Goal: Task Accomplishment & Management: Use online tool/utility

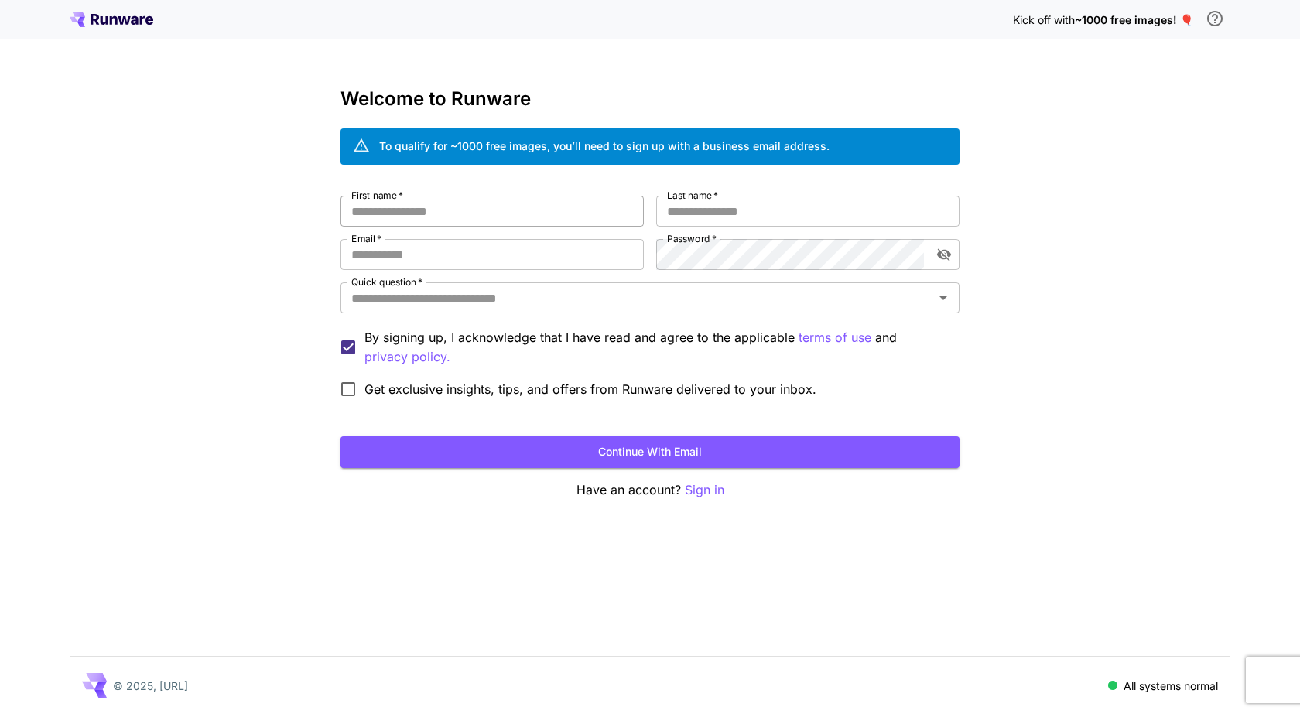
click at [444, 214] on input "First name   *" at bounding box center [492, 211] width 303 height 31
type input "****"
click at [737, 206] on input "Last name   *" at bounding box center [807, 211] width 303 height 31
type input "****"
click at [406, 260] on input "Email   *" at bounding box center [492, 254] width 303 height 31
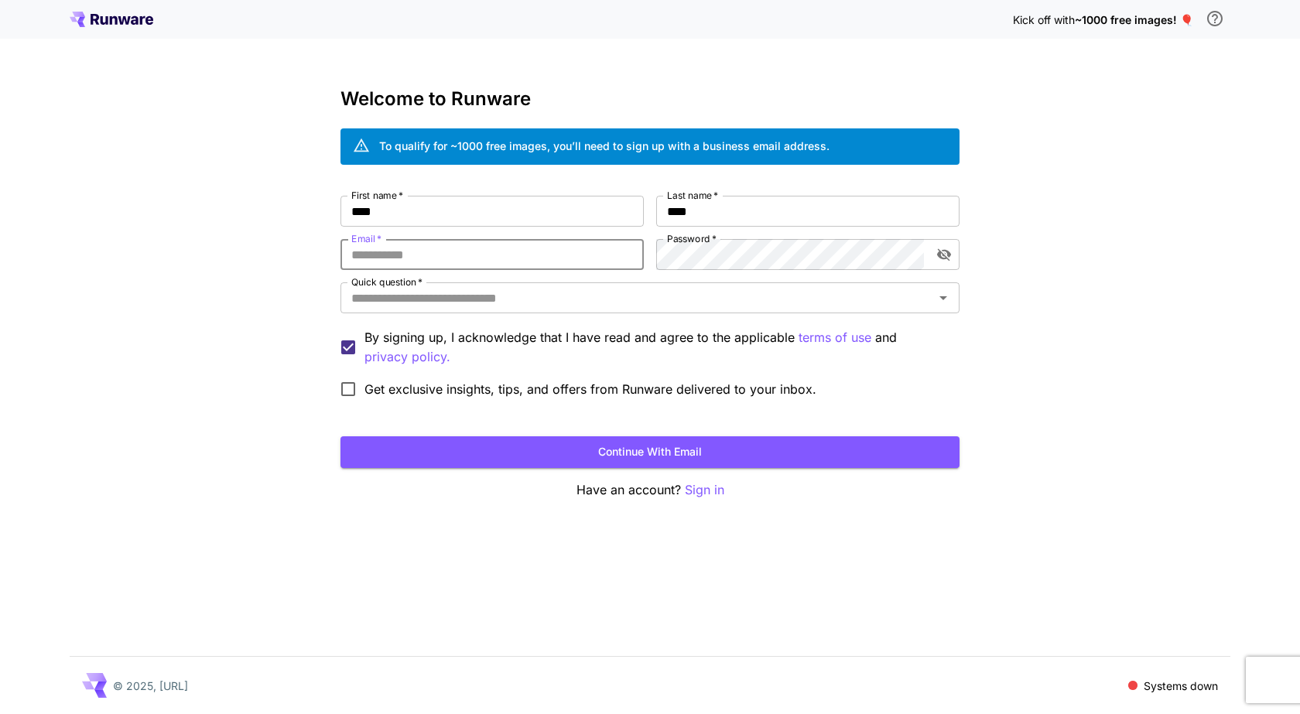
type input "**********"
click at [951, 258] on icon "toggle password visibility" at bounding box center [944, 254] width 15 height 15
click at [584, 307] on input "Quick question   *" at bounding box center [637, 298] width 584 height 22
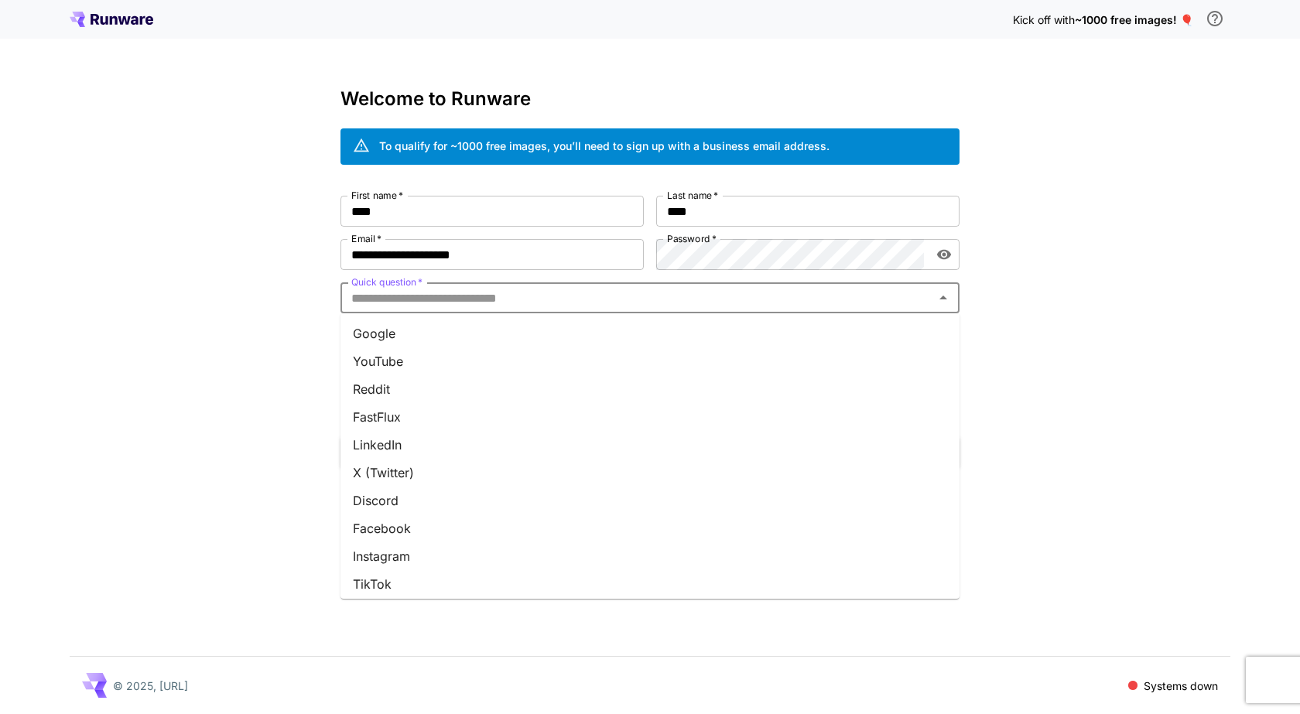
click at [934, 298] on icon "Close" at bounding box center [943, 298] width 19 height 19
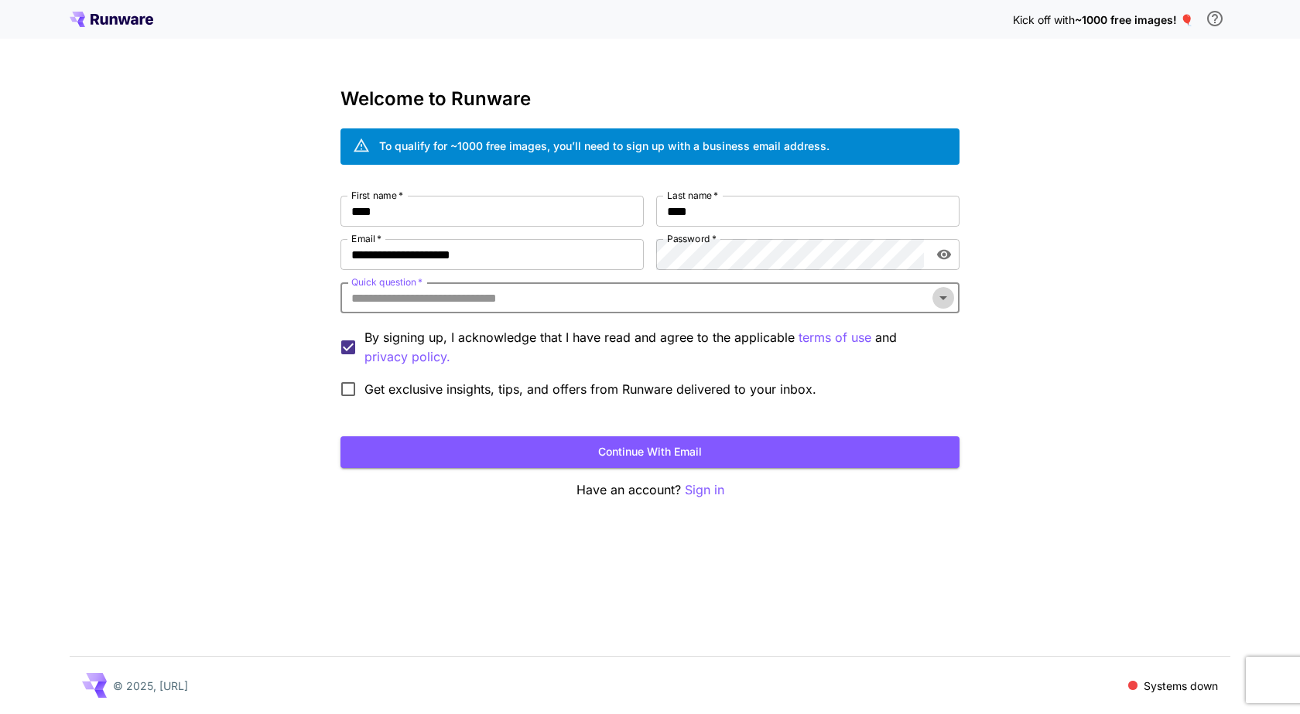
click at [934, 298] on icon "Open" at bounding box center [943, 298] width 19 height 19
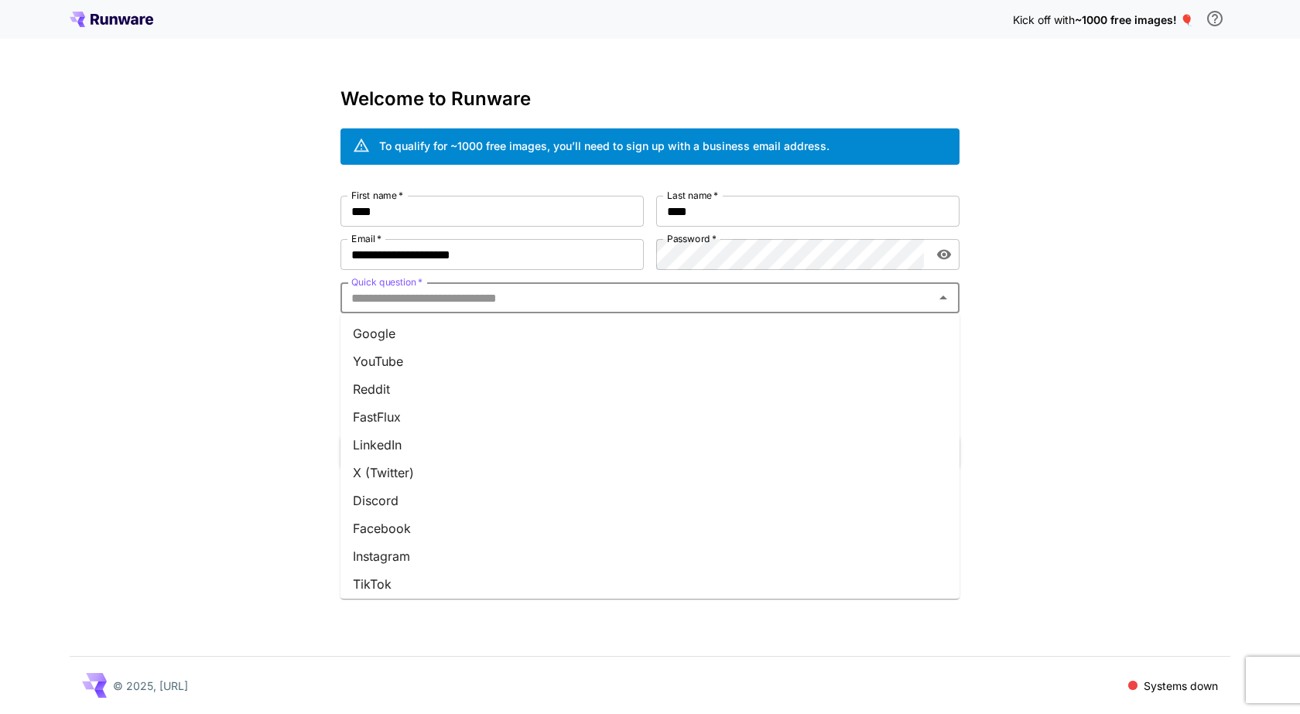
click at [394, 365] on li "YouTube" at bounding box center [650, 362] width 619 height 28
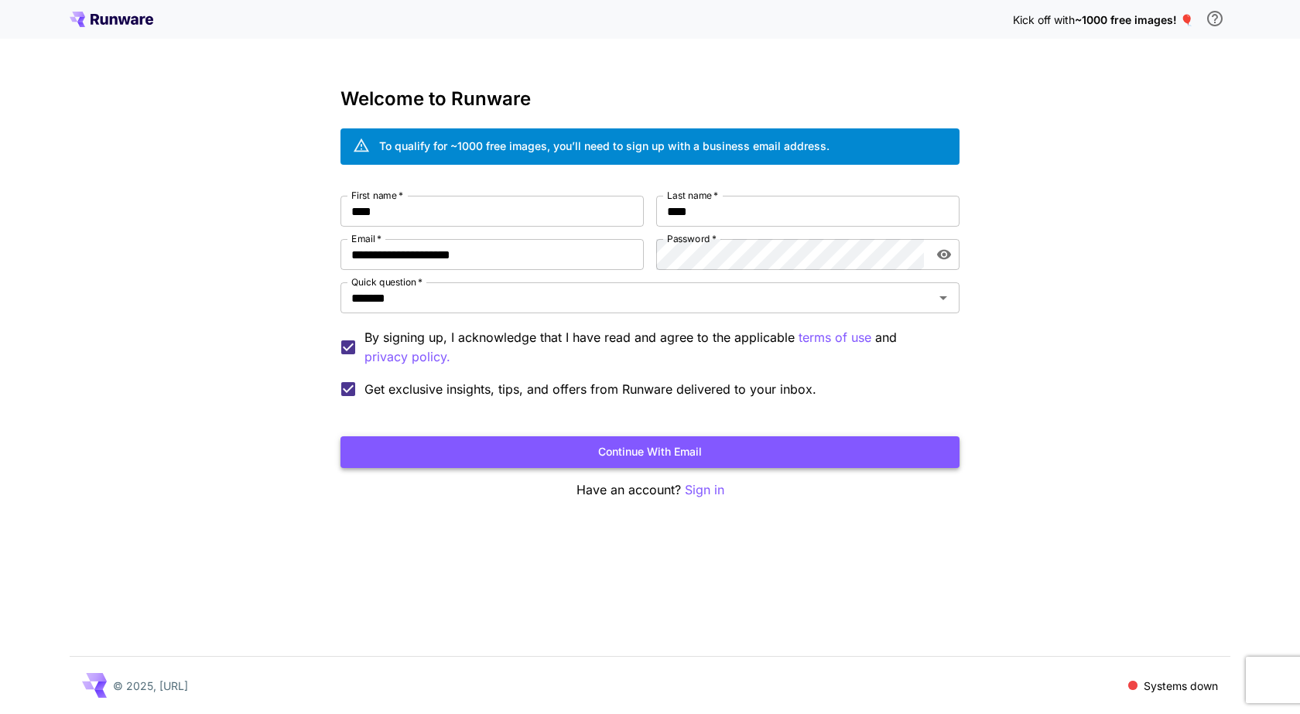
click at [679, 460] on button "Continue with email" at bounding box center [650, 453] width 619 height 32
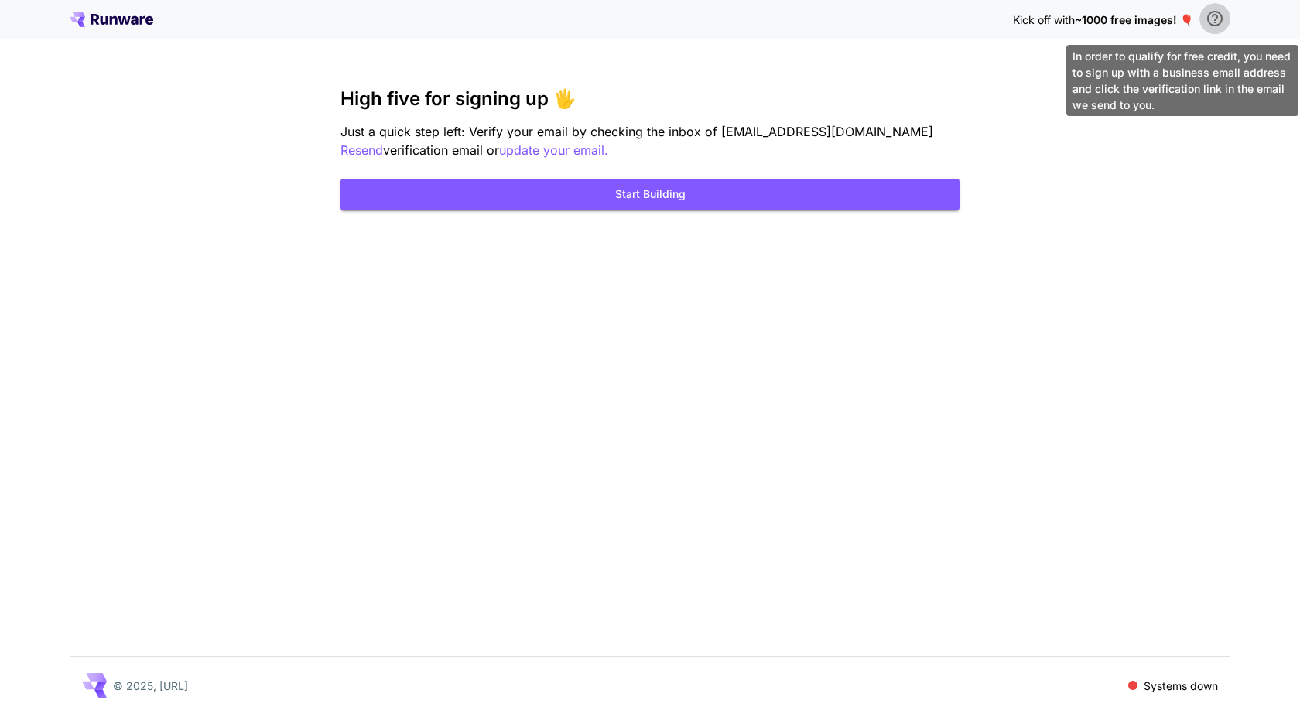
click at [1213, 15] on icon "\a In order to qualify for free credit, you need to sign up with a business ema…" at bounding box center [1215, 18] width 19 height 19
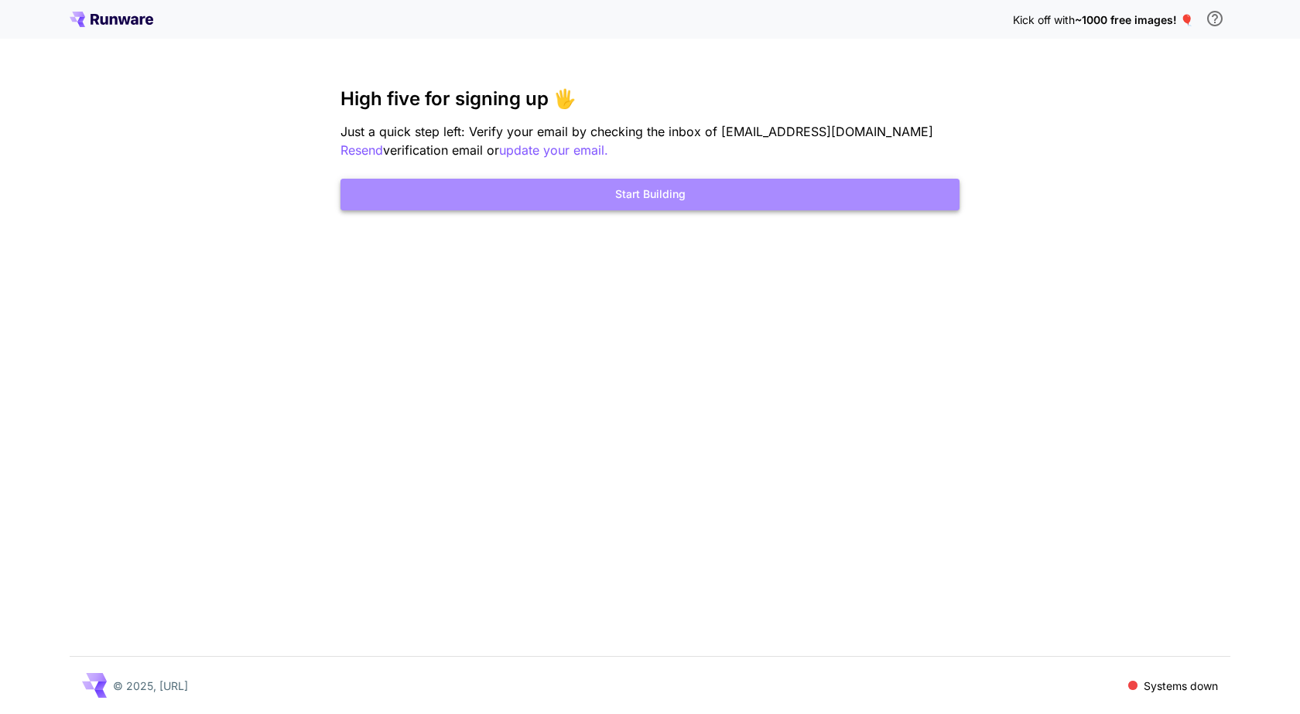
click at [624, 197] on button "Start Building" at bounding box center [650, 195] width 619 height 32
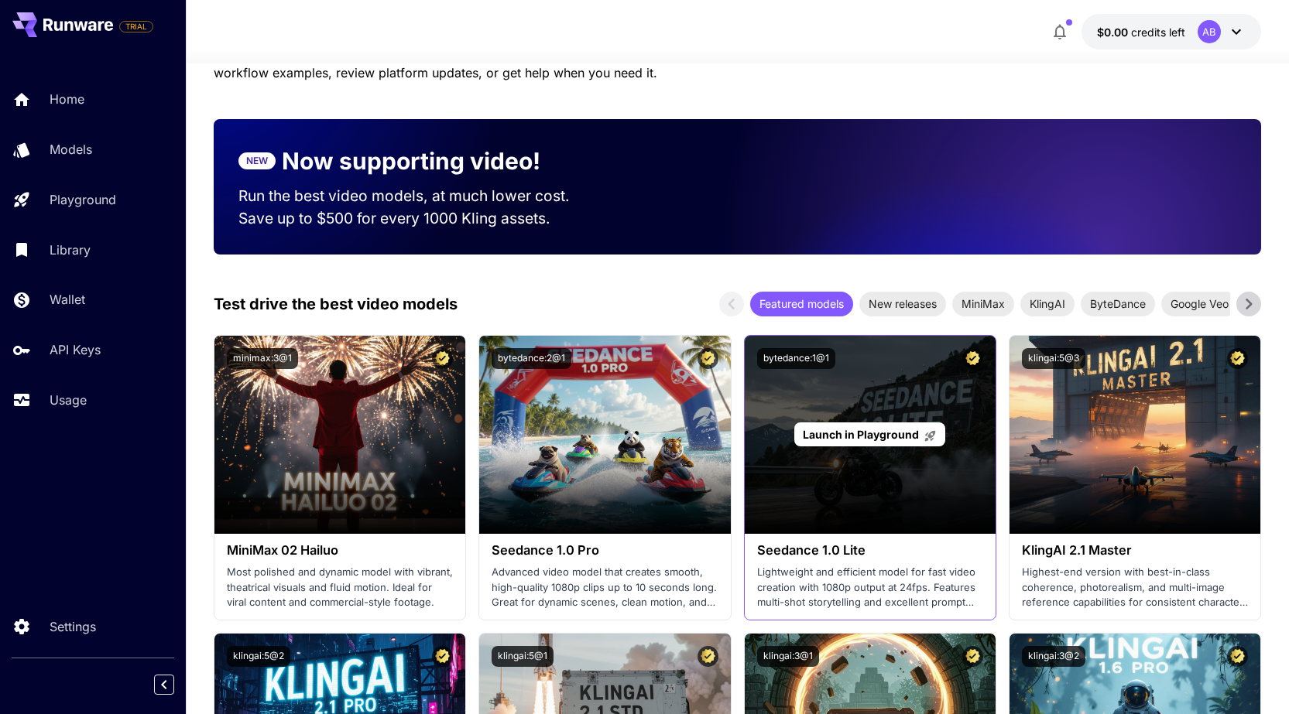
scroll to position [310, 0]
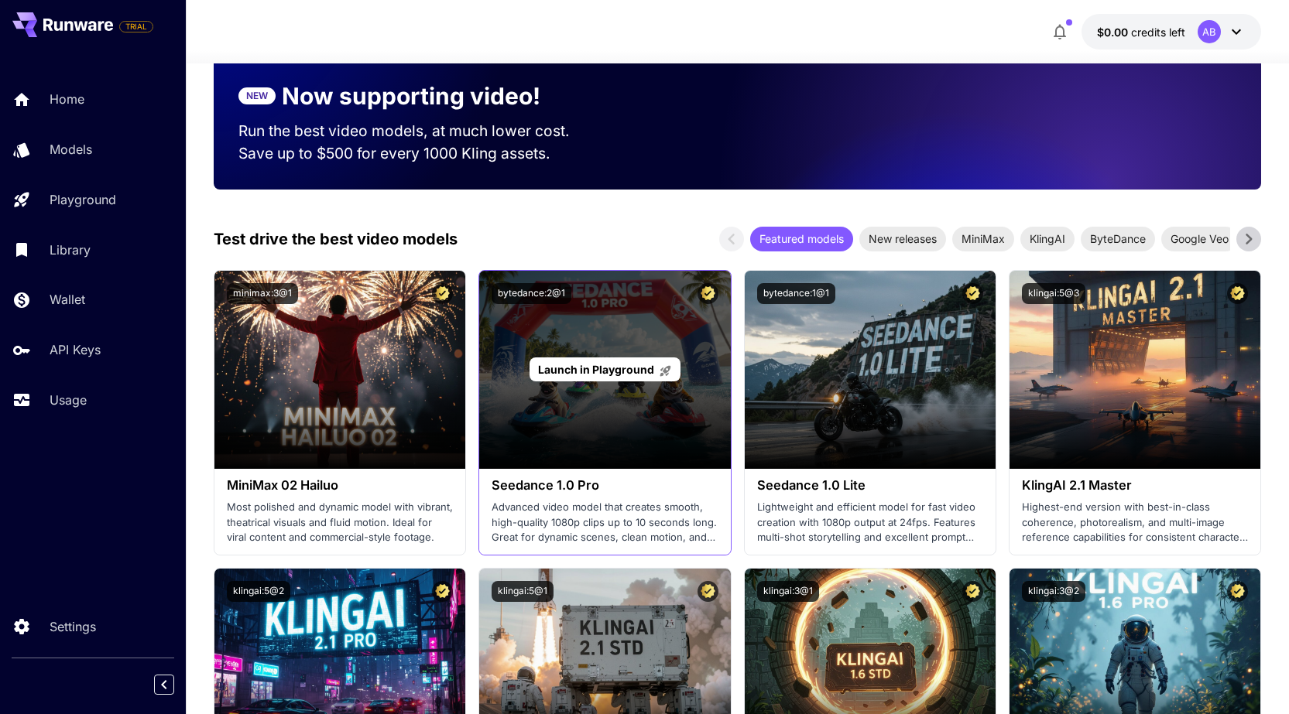
click at [652, 409] on div "Launch in Playground" at bounding box center [604, 370] width 251 height 198
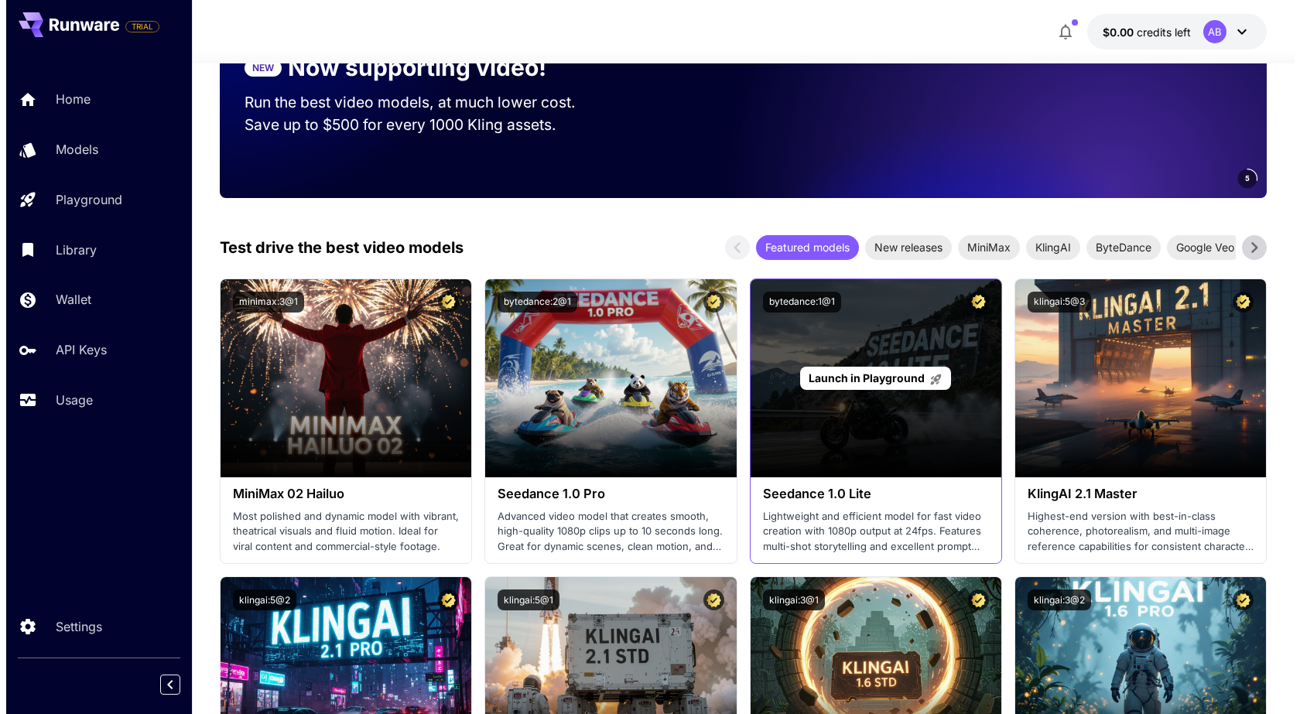
scroll to position [232, 0]
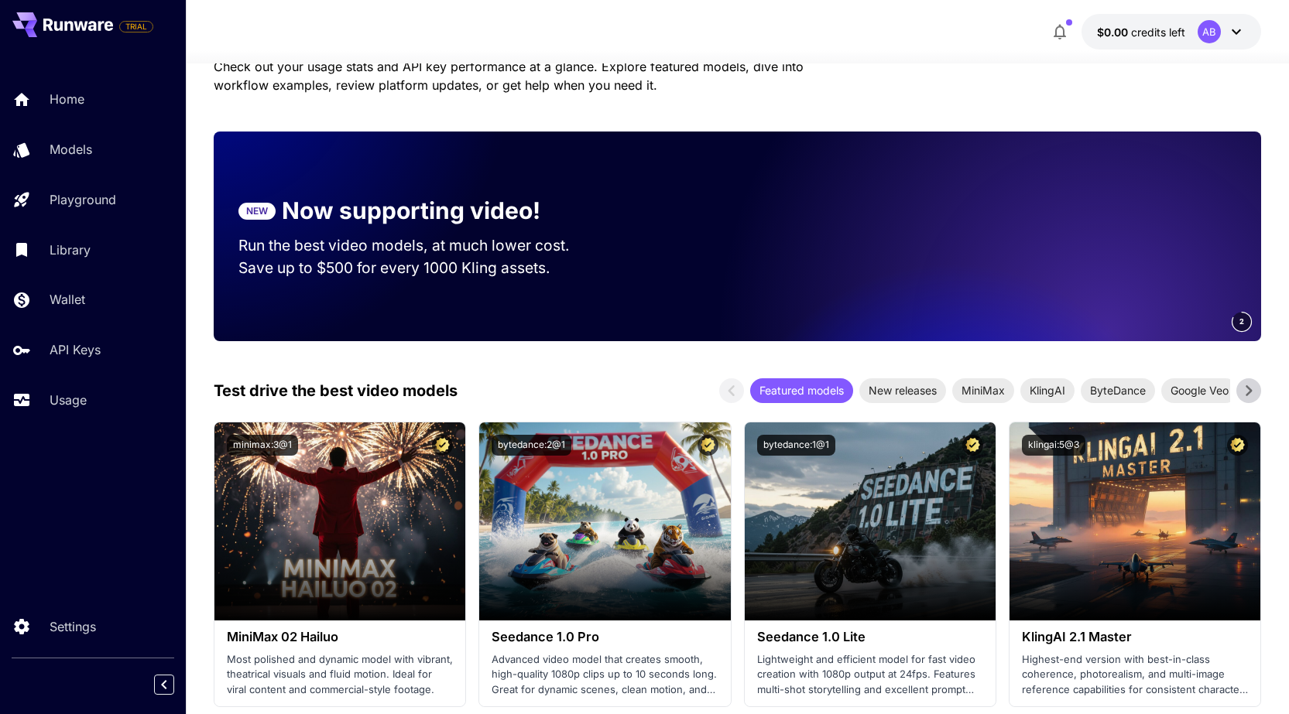
click at [1233, 33] on icon at bounding box center [1236, 31] width 19 height 19
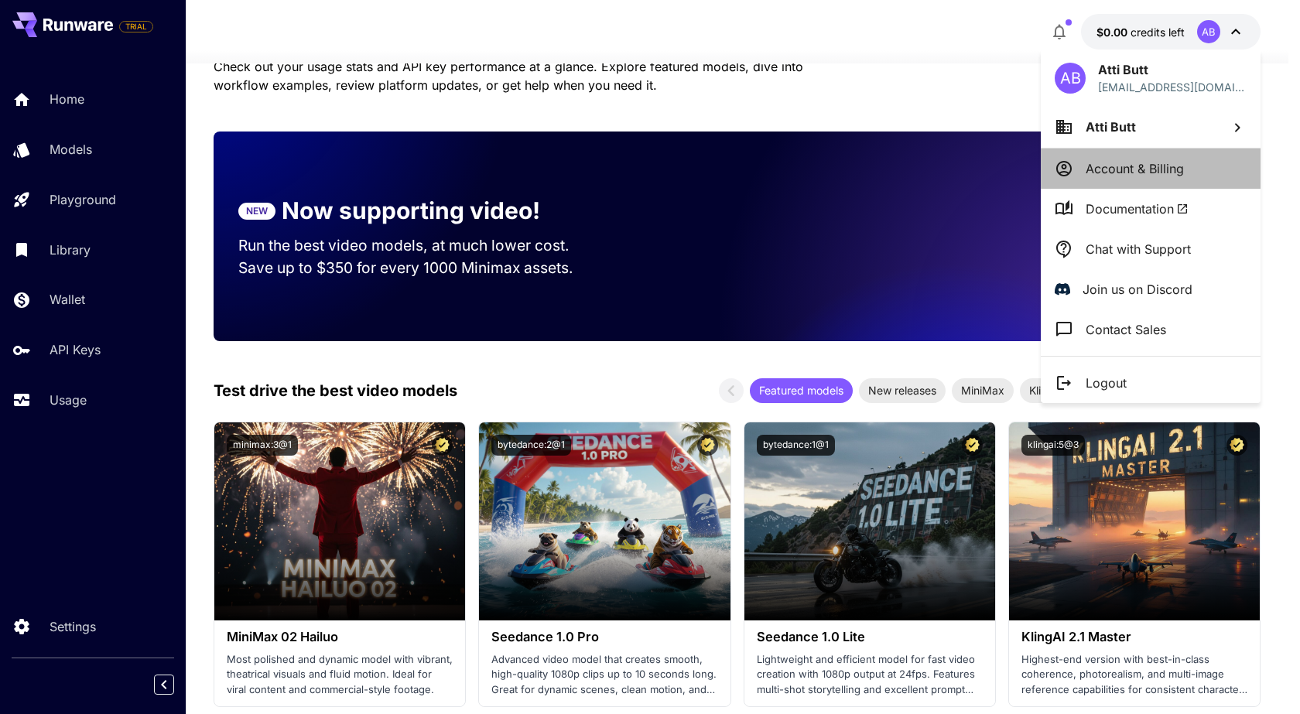
click at [1160, 169] on p "Account & Billing" at bounding box center [1135, 168] width 98 height 19
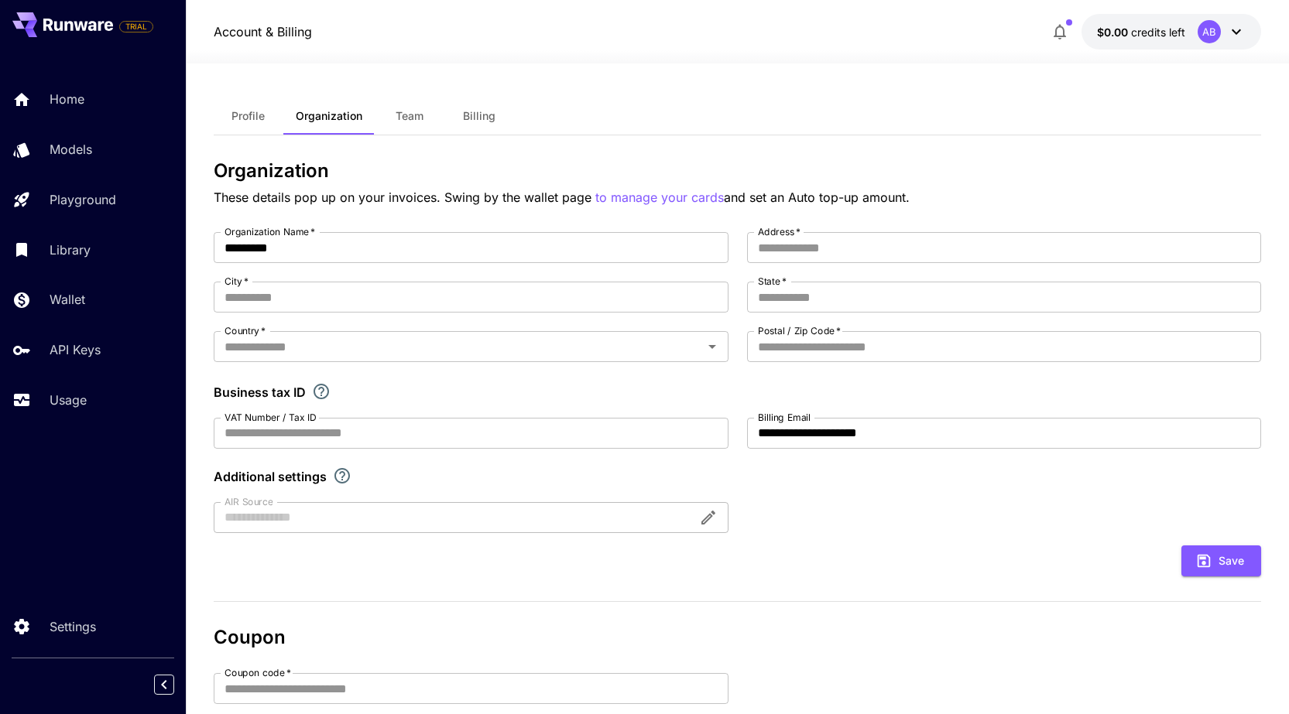
click at [461, 116] on button "Billing" at bounding box center [479, 116] width 70 height 37
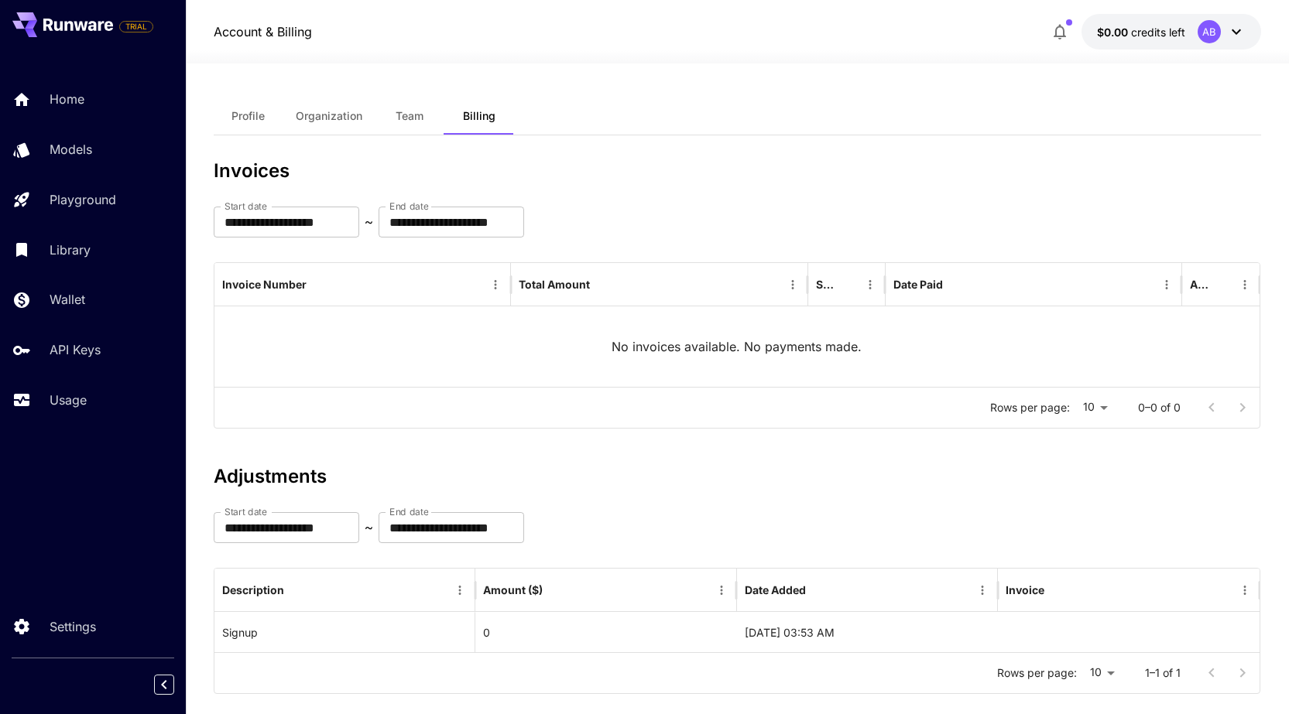
click at [1206, 32] on div "AB" at bounding box center [1209, 31] width 23 height 23
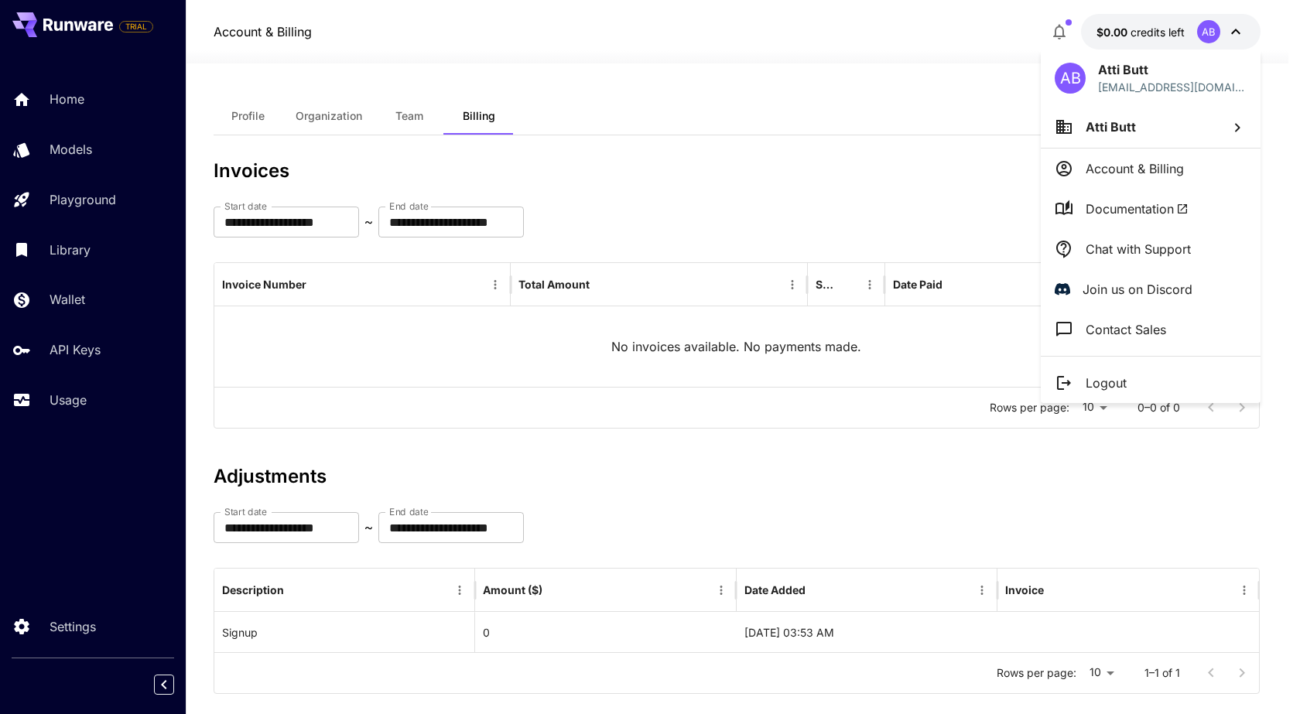
click at [671, 172] on div at bounding box center [650, 357] width 1300 height 714
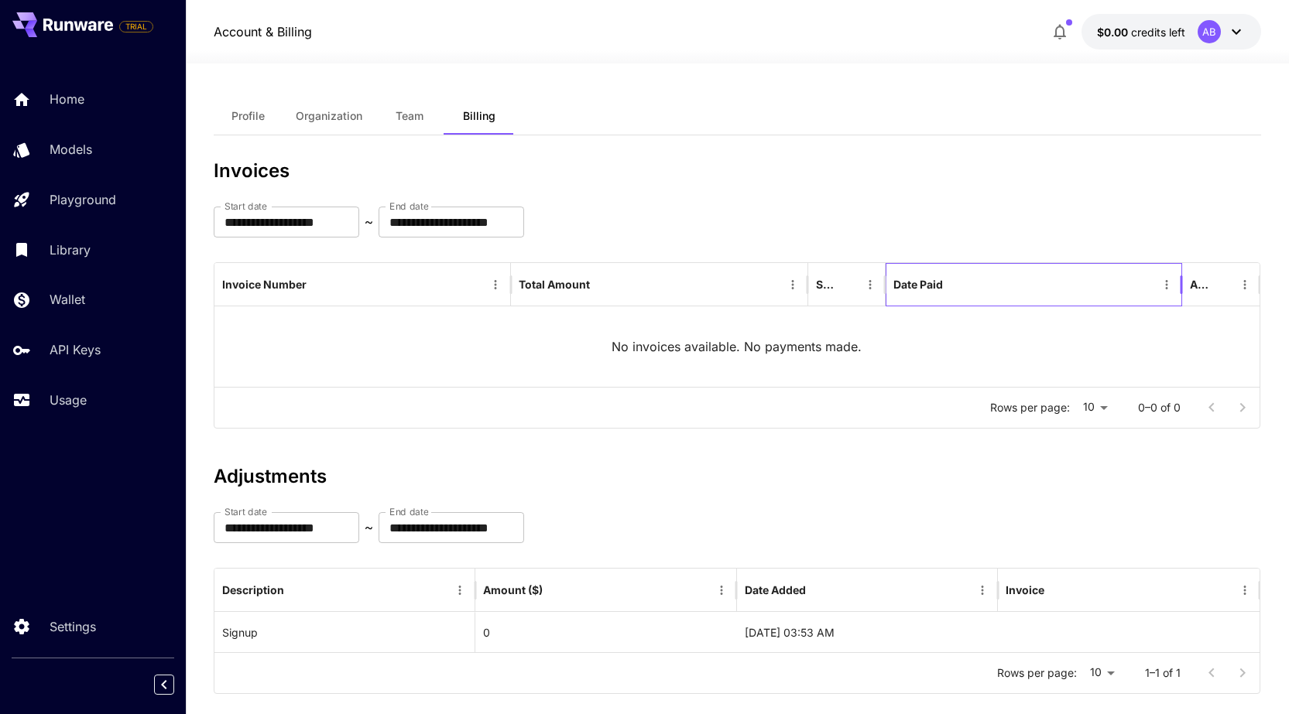
click at [901, 286] on div "Date Paid" at bounding box center [918, 284] width 50 height 13
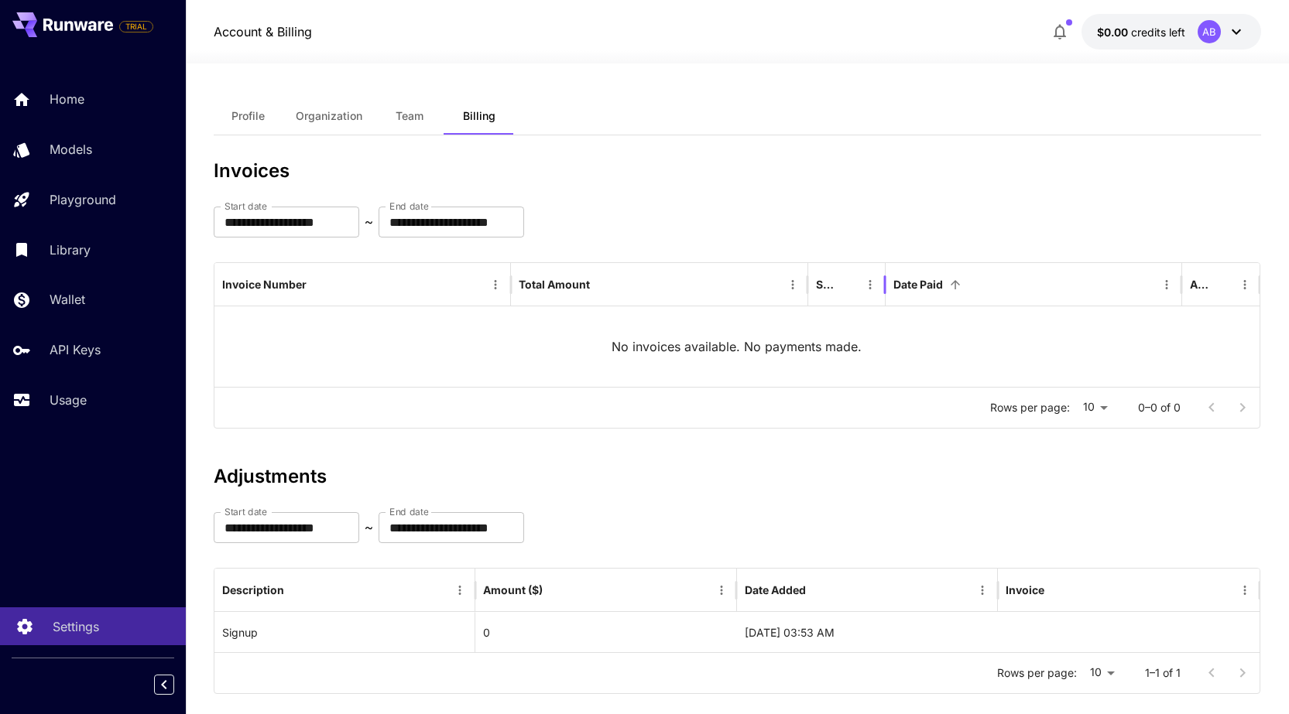
click at [58, 641] on link "Settings" at bounding box center [93, 627] width 186 height 38
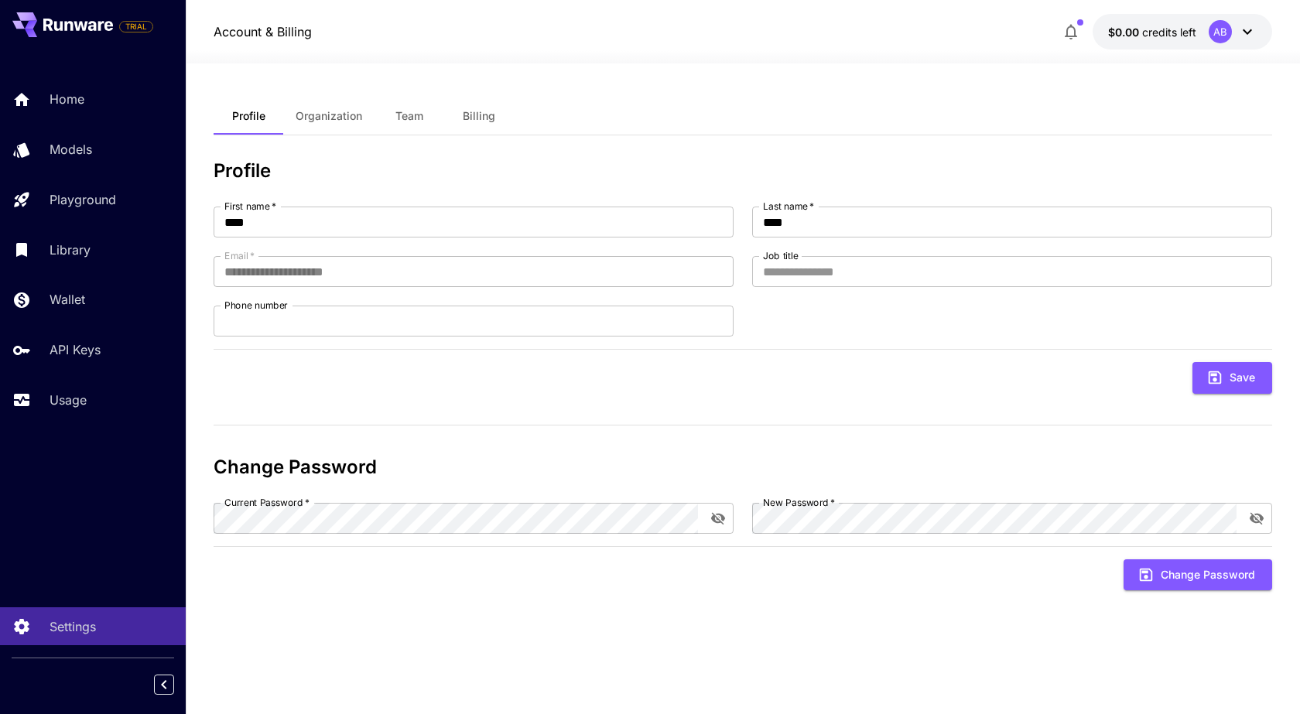
click at [488, 118] on span "Billing" at bounding box center [479, 116] width 33 height 14
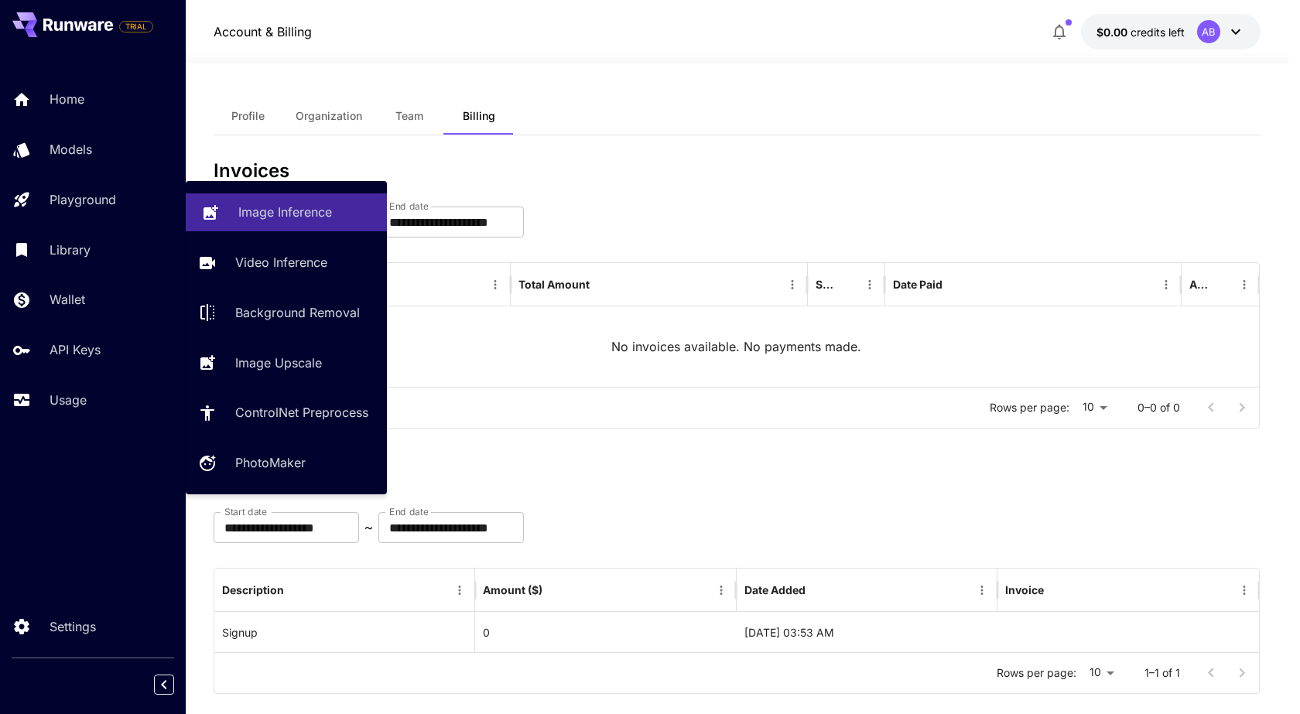
click at [296, 218] on p "Image Inference" at bounding box center [285, 212] width 94 height 19
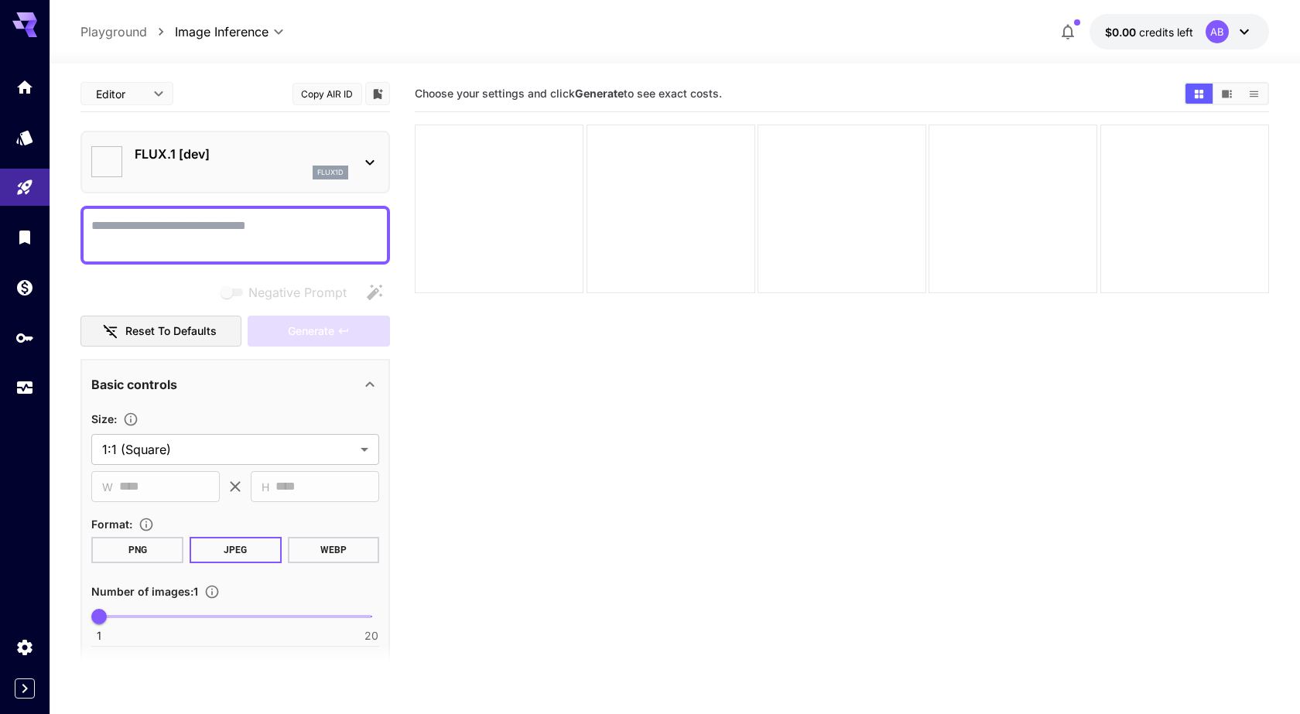
type input "**********"
click at [1198, 30] on div "AB" at bounding box center [1205, 31] width 23 height 23
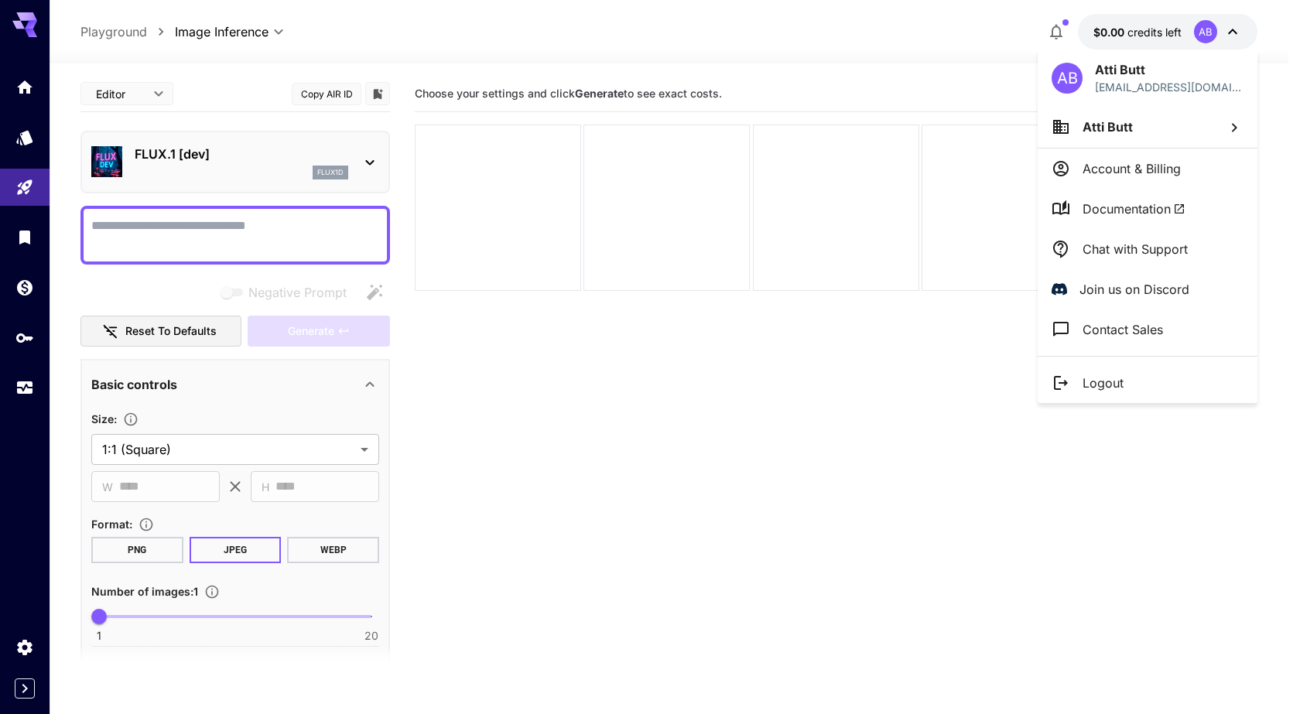
click at [1235, 124] on icon at bounding box center [1234, 127] width 19 height 19
click at [1076, 76] on div at bounding box center [650, 357] width 1300 height 714
click at [1105, 30] on div at bounding box center [650, 357] width 1300 height 714
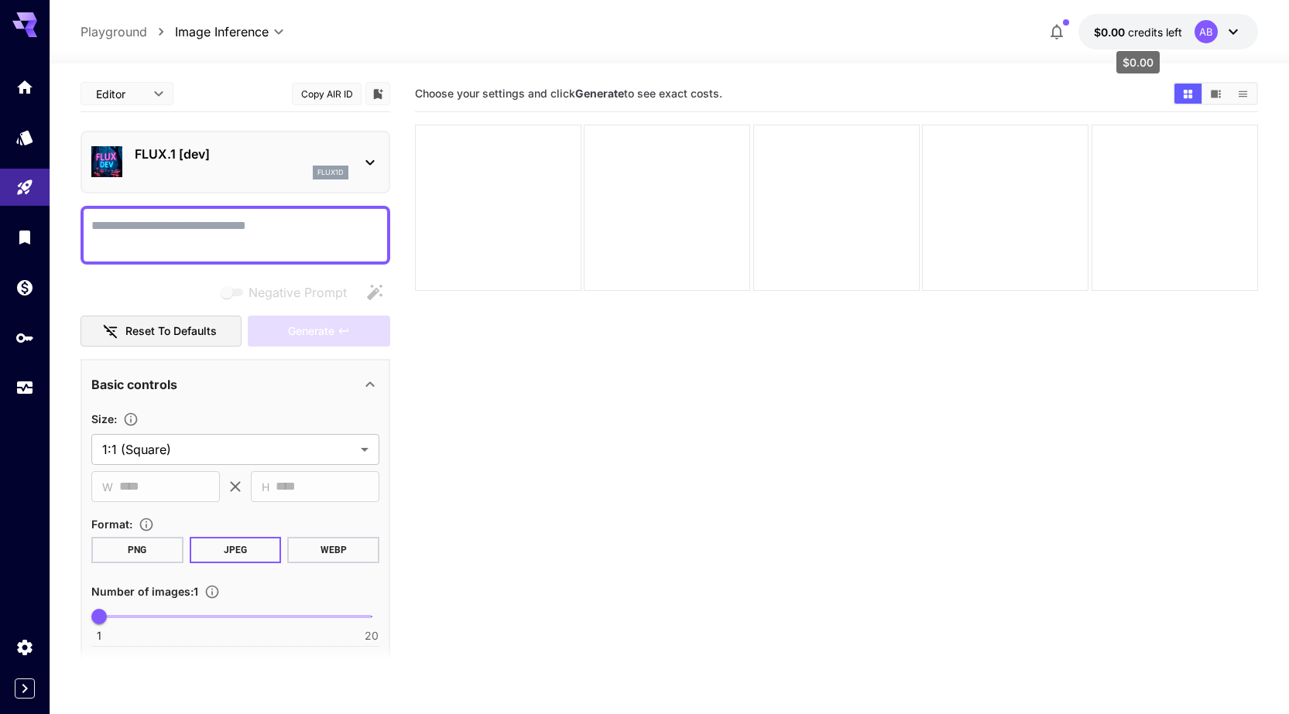
click at [1102, 30] on span "$0.00" at bounding box center [1111, 32] width 34 height 13
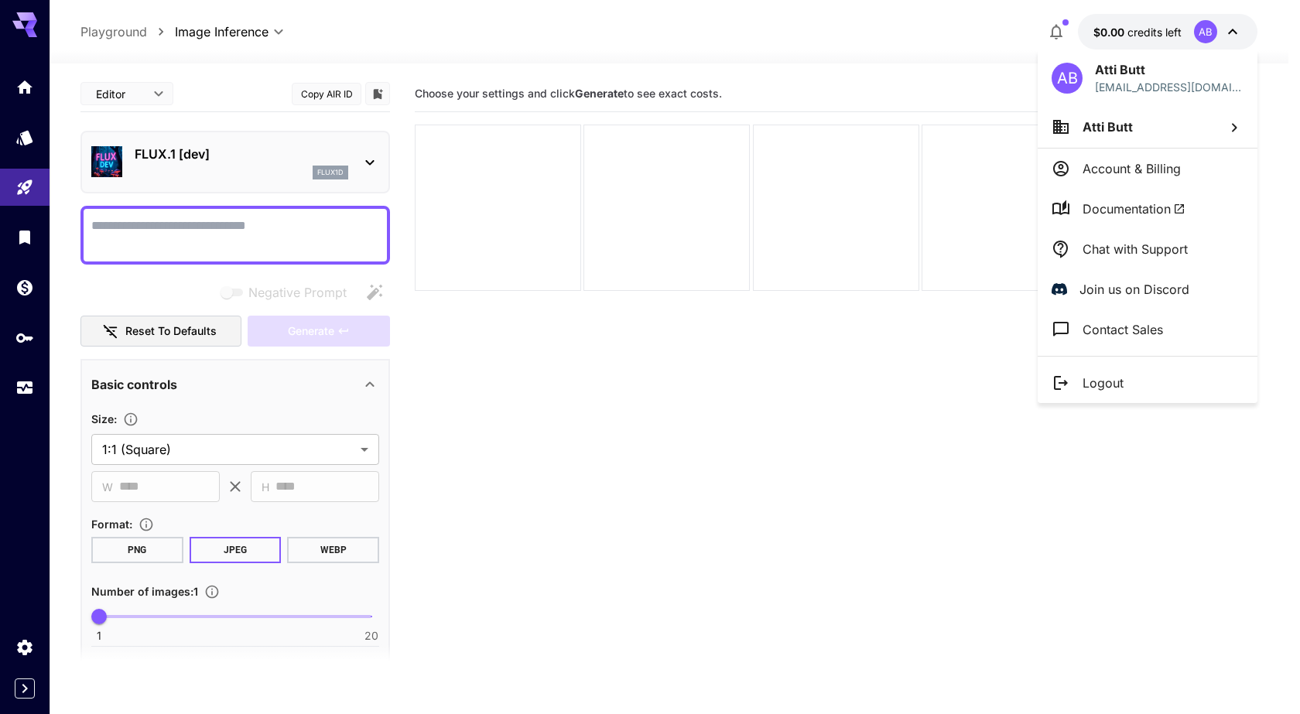
click at [24, 91] on div at bounding box center [650, 357] width 1300 height 714
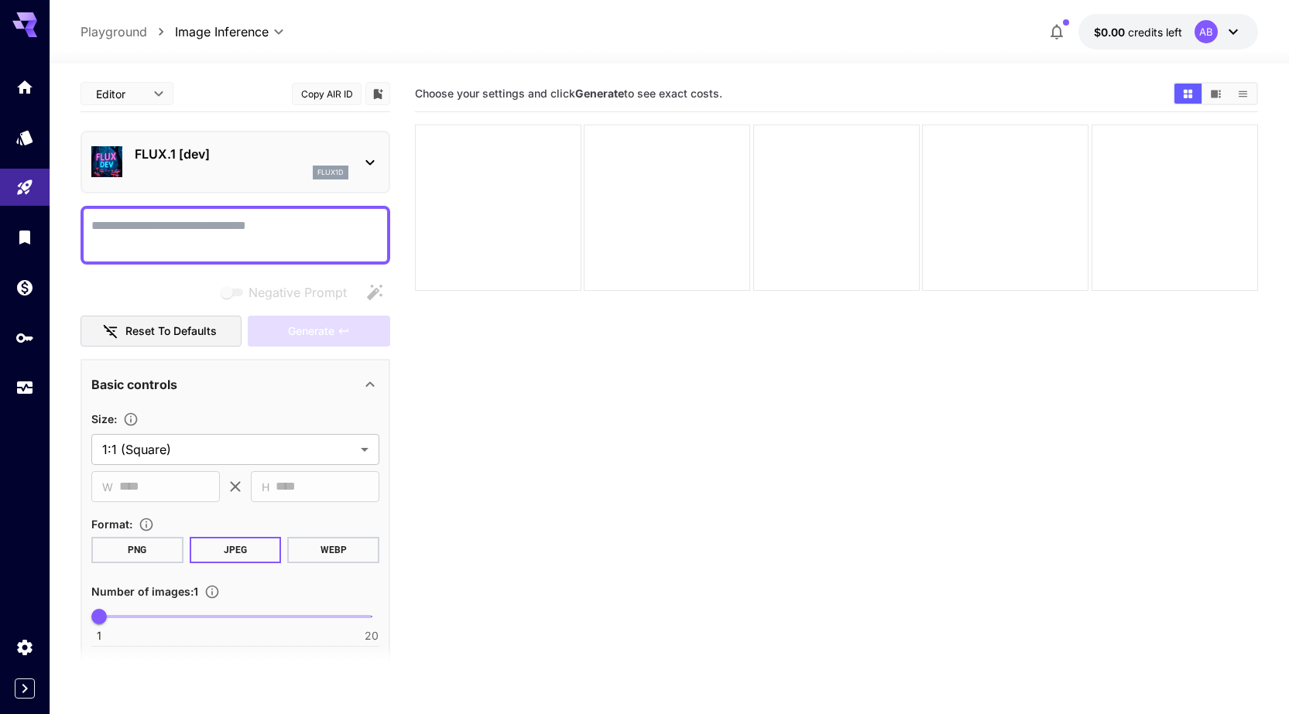
click at [21, 27] on icon at bounding box center [24, 20] width 25 height 16
click at [368, 162] on icon at bounding box center [369, 162] width 9 height 5
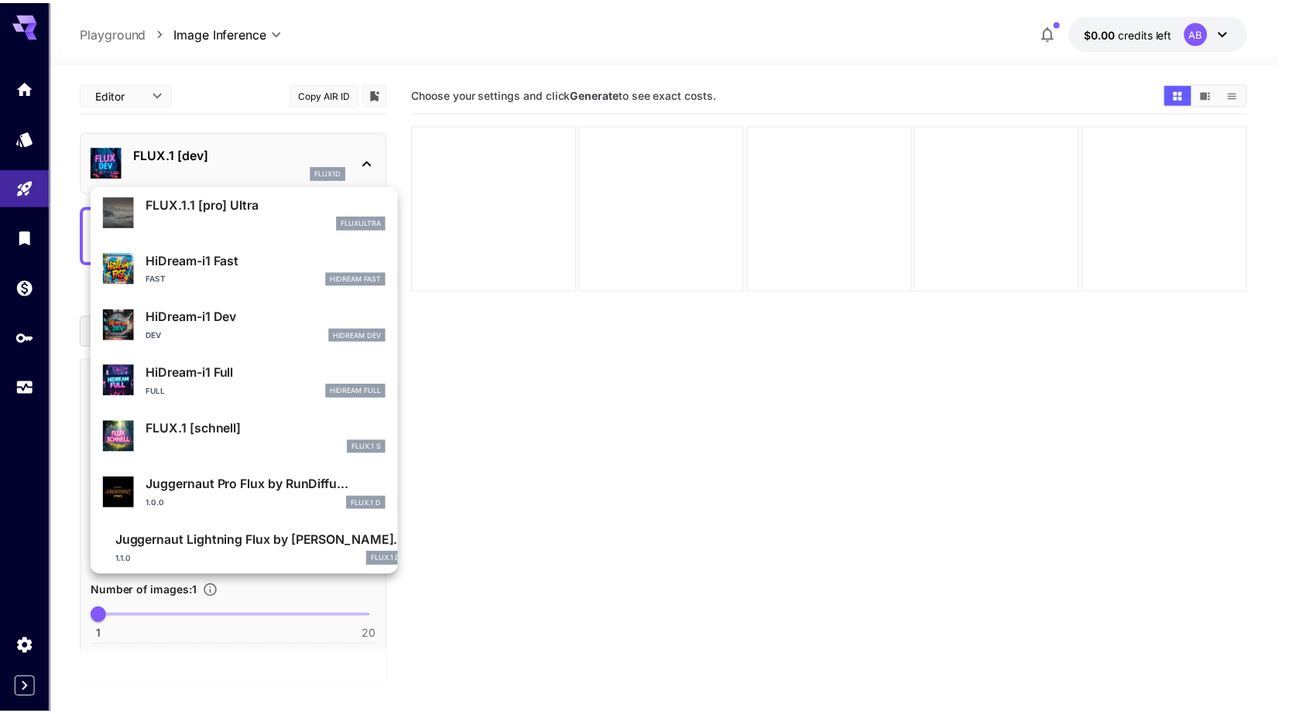
scroll to position [1196, 0]
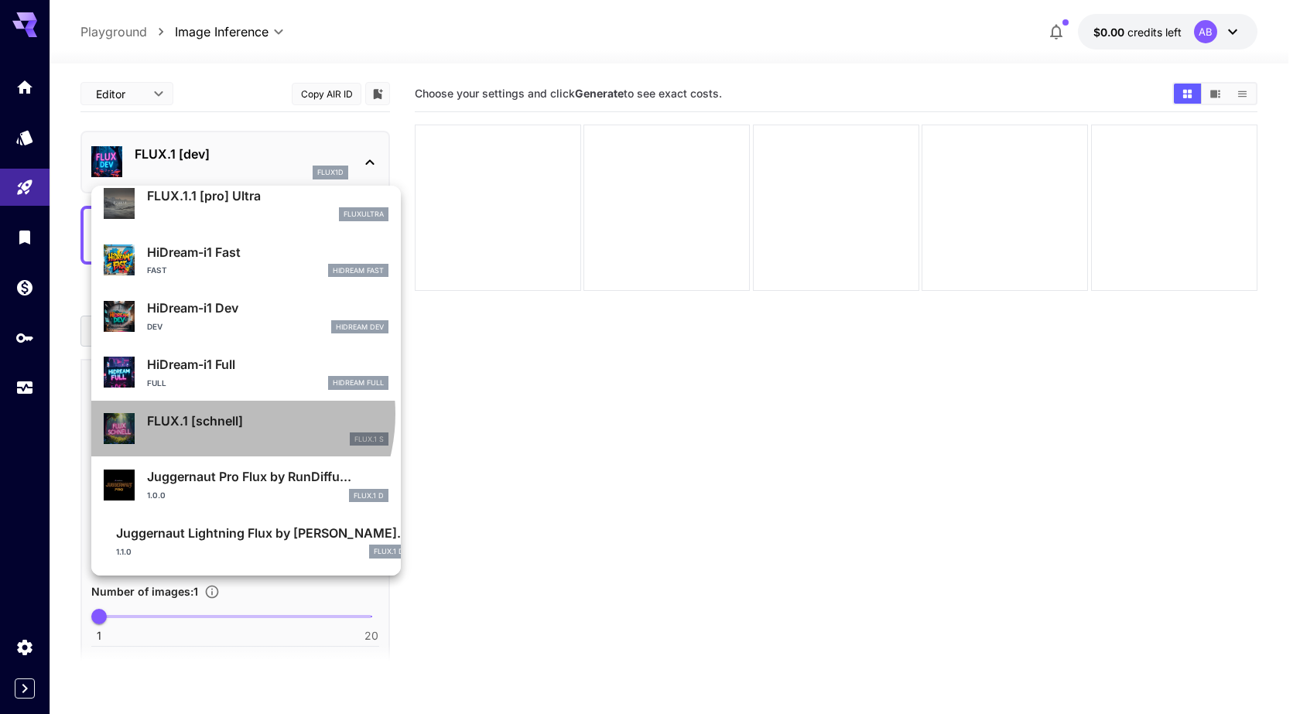
click at [211, 414] on p "FLUX.1 [schnell]" at bounding box center [268, 421] width 242 height 19
type input "*"
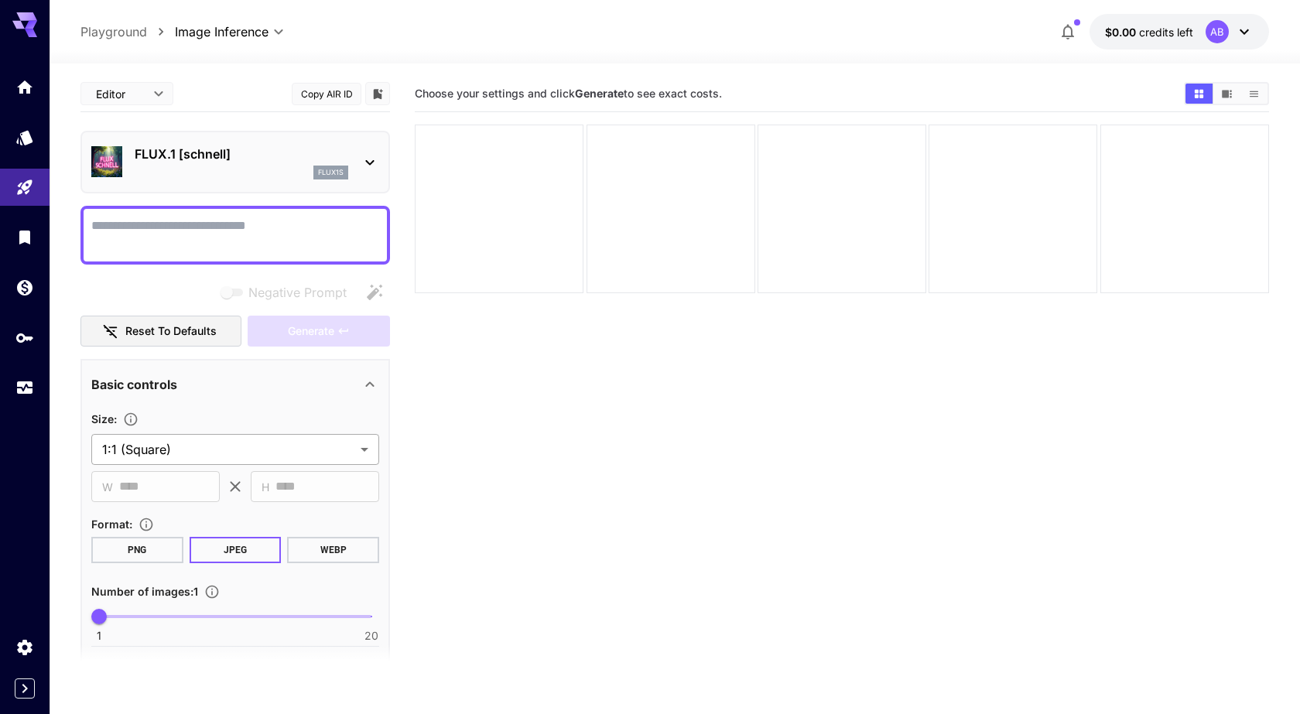
click at [203, 449] on body "**********" at bounding box center [650, 418] width 1300 height 837
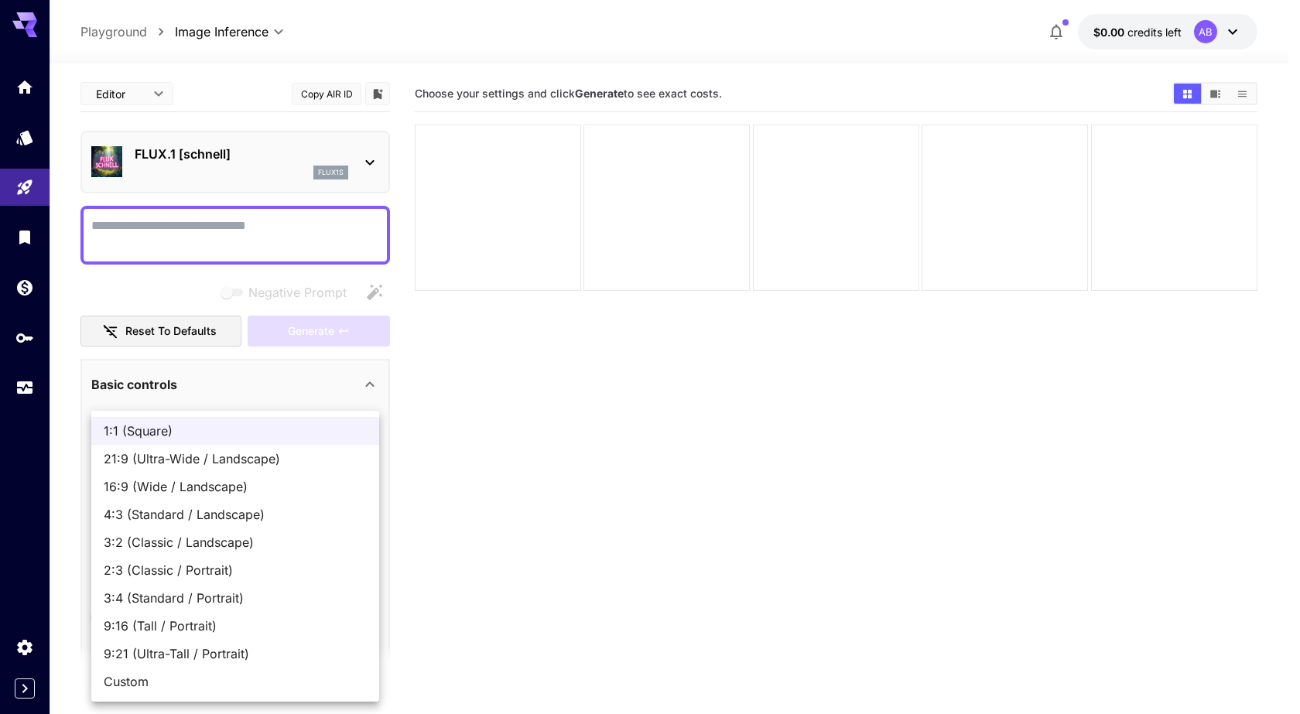
click at [307, 409] on div at bounding box center [650, 357] width 1300 height 714
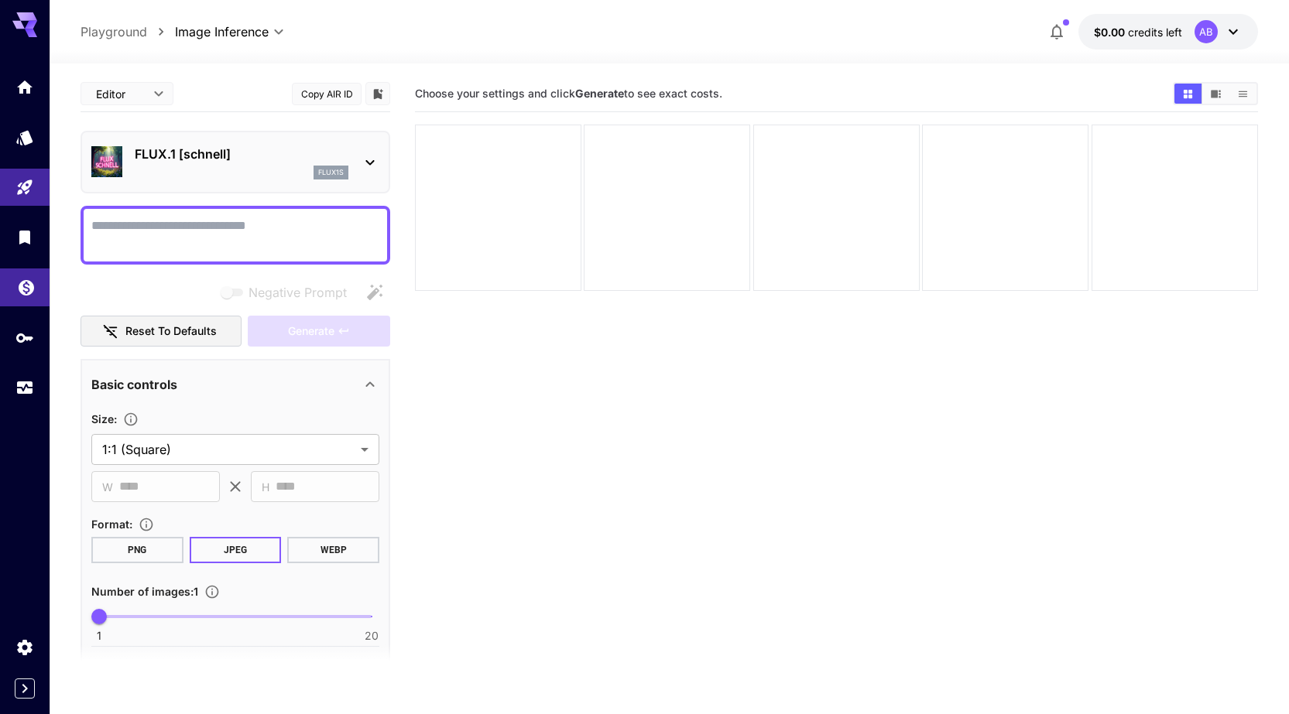
click at [26, 277] on icon "Wallet" at bounding box center [26, 283] width 15 height 15
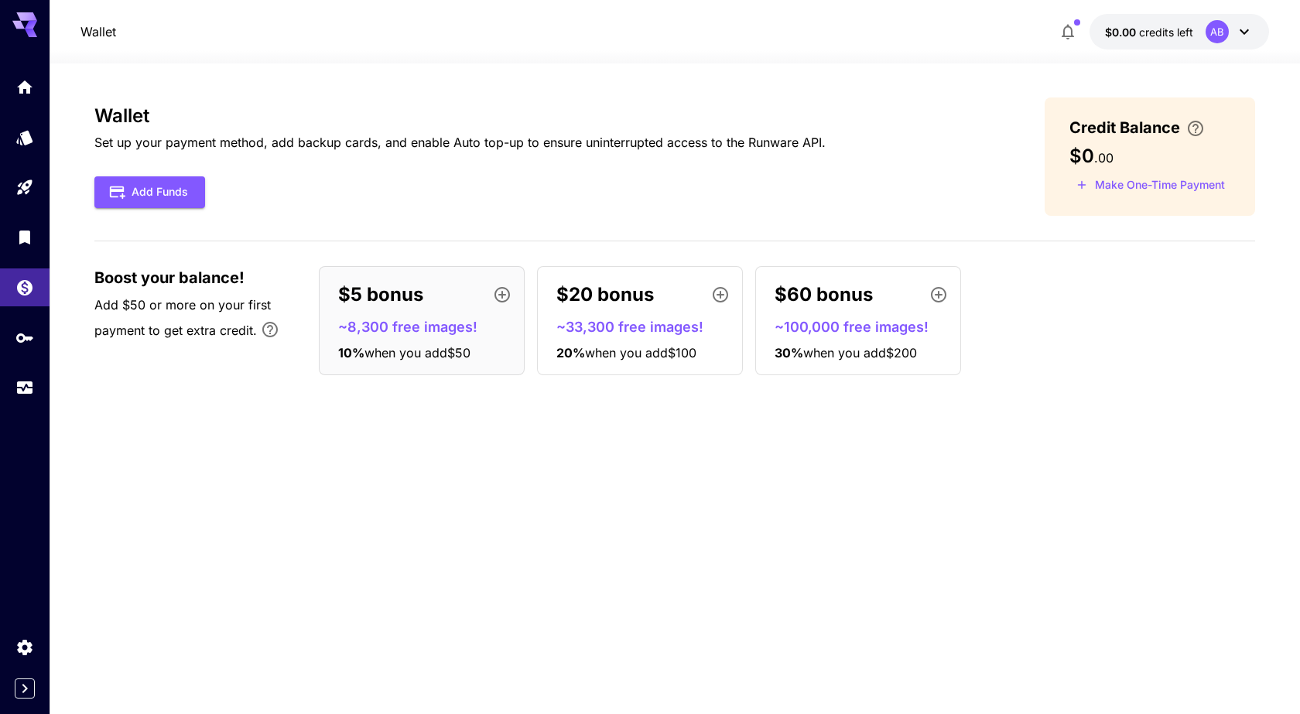
click at [666, 330] on p "~33,300 free images!" at bounding box center [647, 327] width 180 height 21
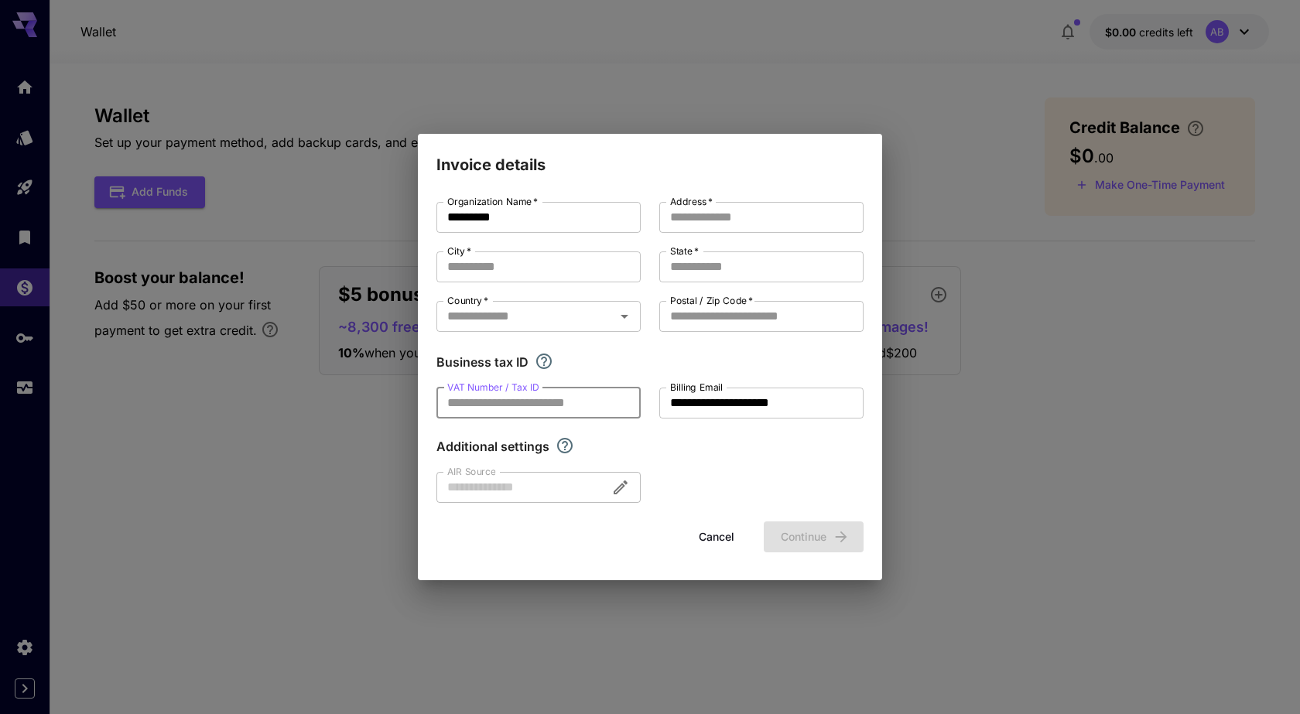
click at [540, 404] on input "VAT Number / Tax ID" at bounding box center [539, 403] width 204 height 31
click at [498, 487] on div at bounding box center [539, 487] width 204 height 31
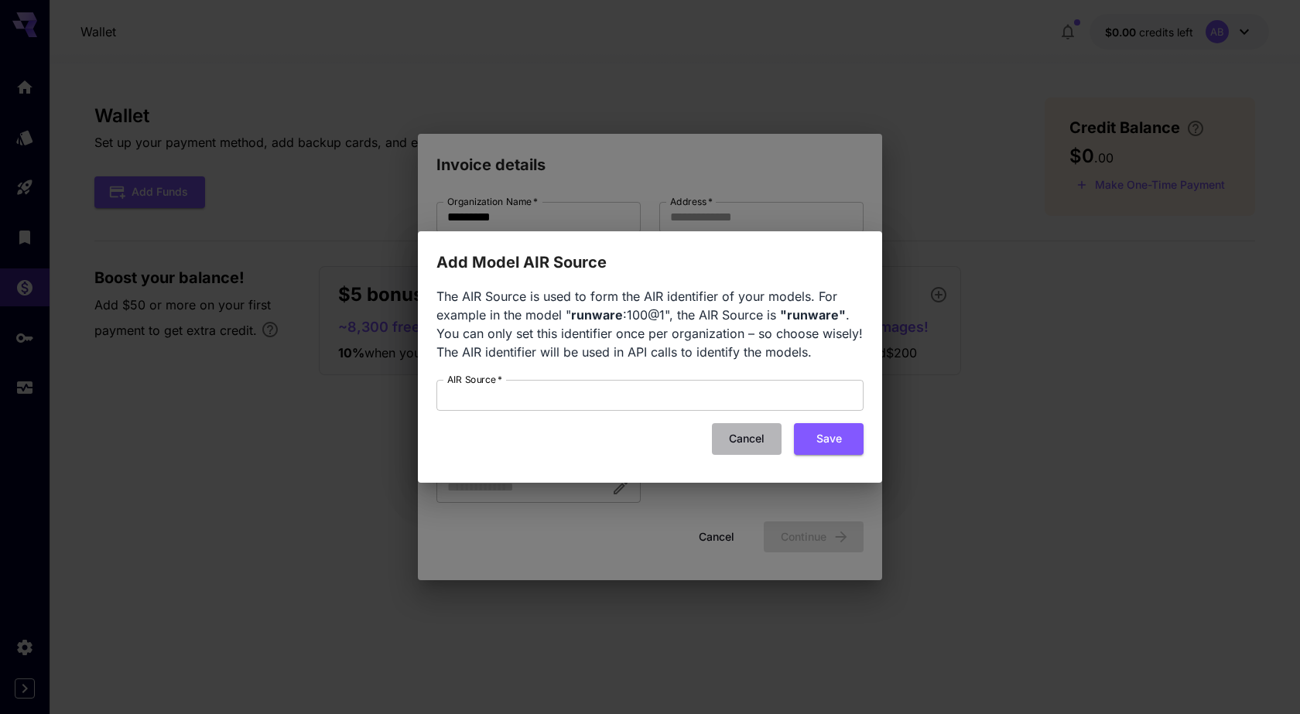
click at [733, 439] on button "Cancel" at bounding box center [747, 439] width 70 height 32
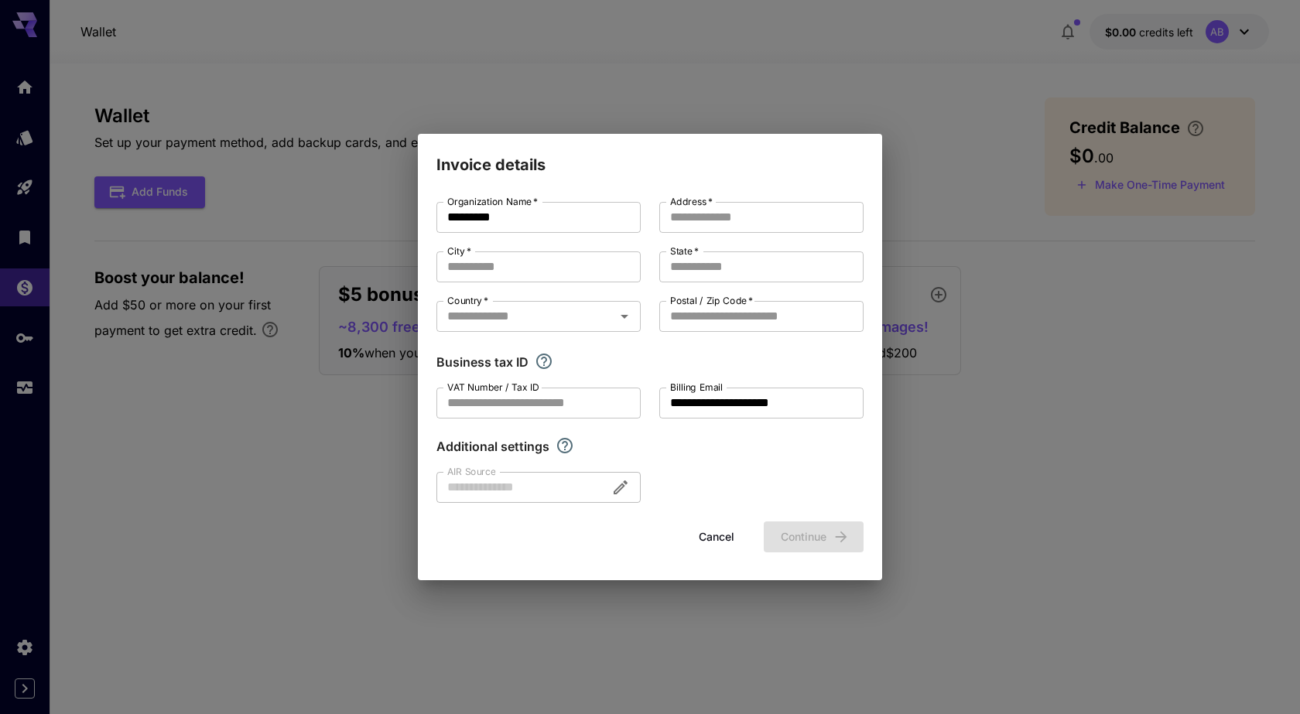
click at [721, 539] on button "Cancel" at bounding box center [717, 538] width 70 height 32
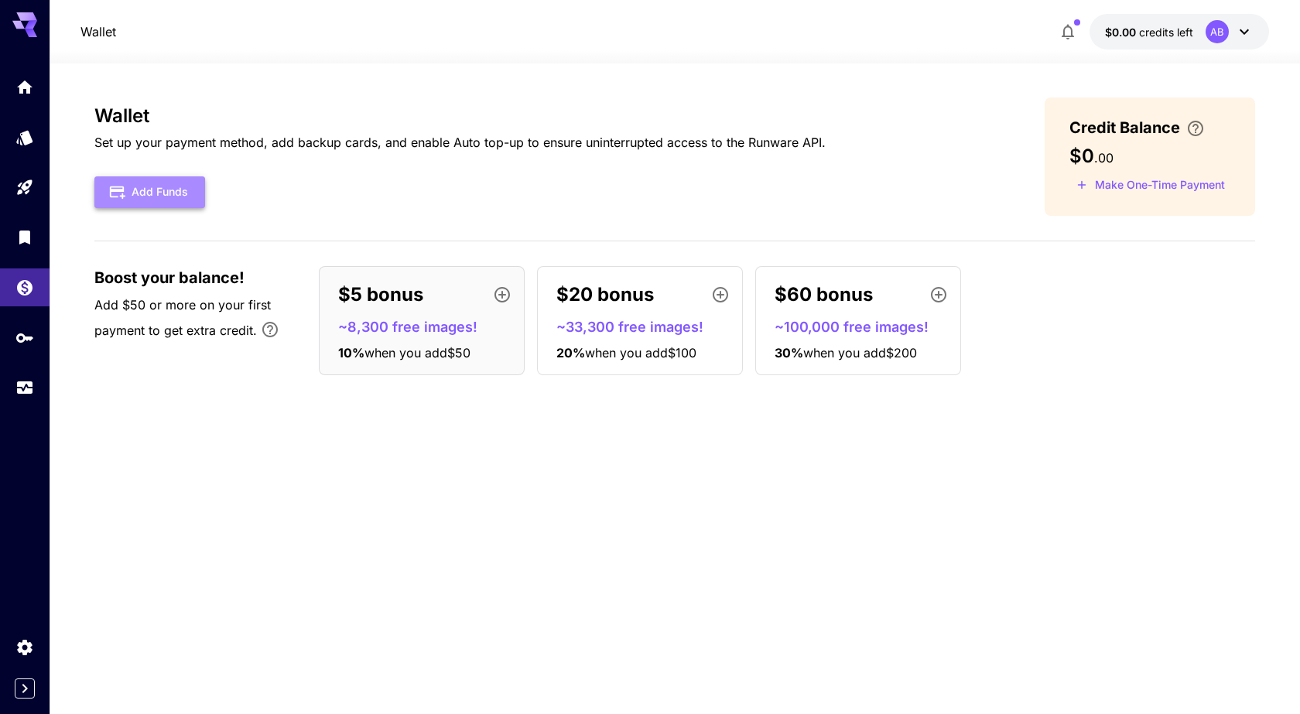
click at [170, 187] on button "Add Funds" at bounding box center [149, 192] width 111 height 32
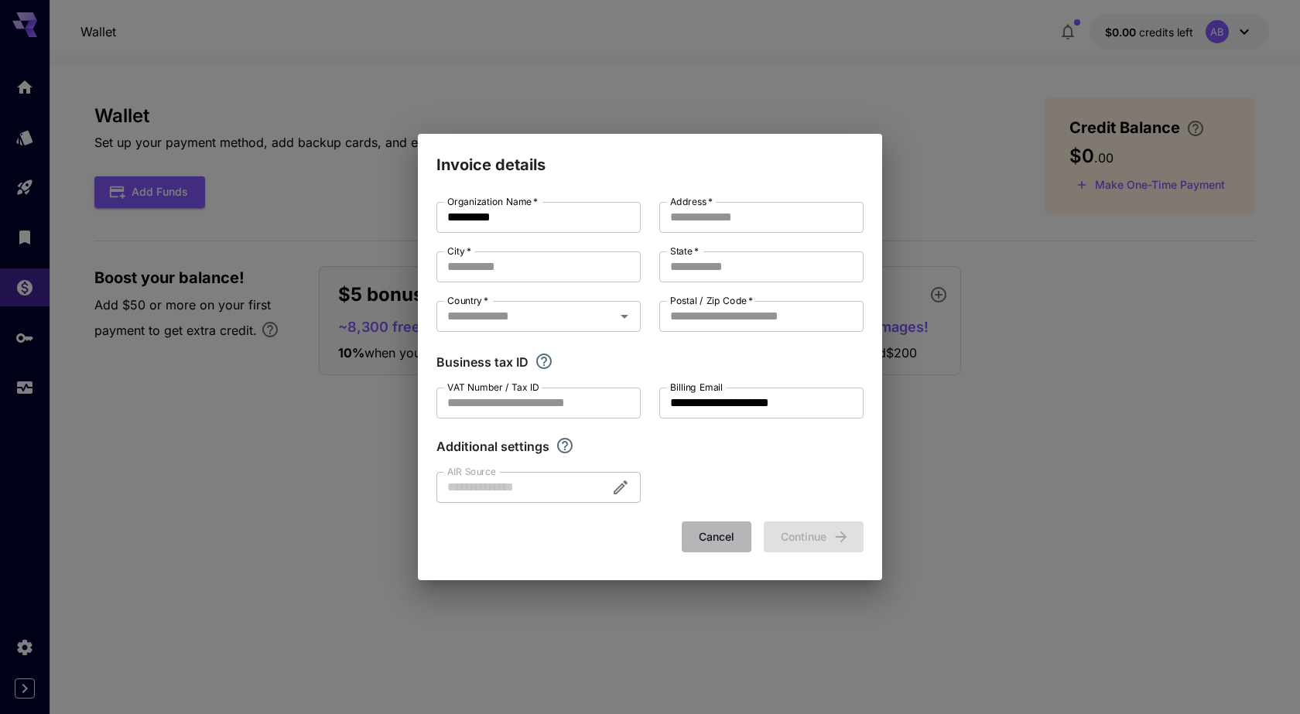
click at [714, 544] on button "Cancel" at bounding box center [717, 538] width 70 height 32
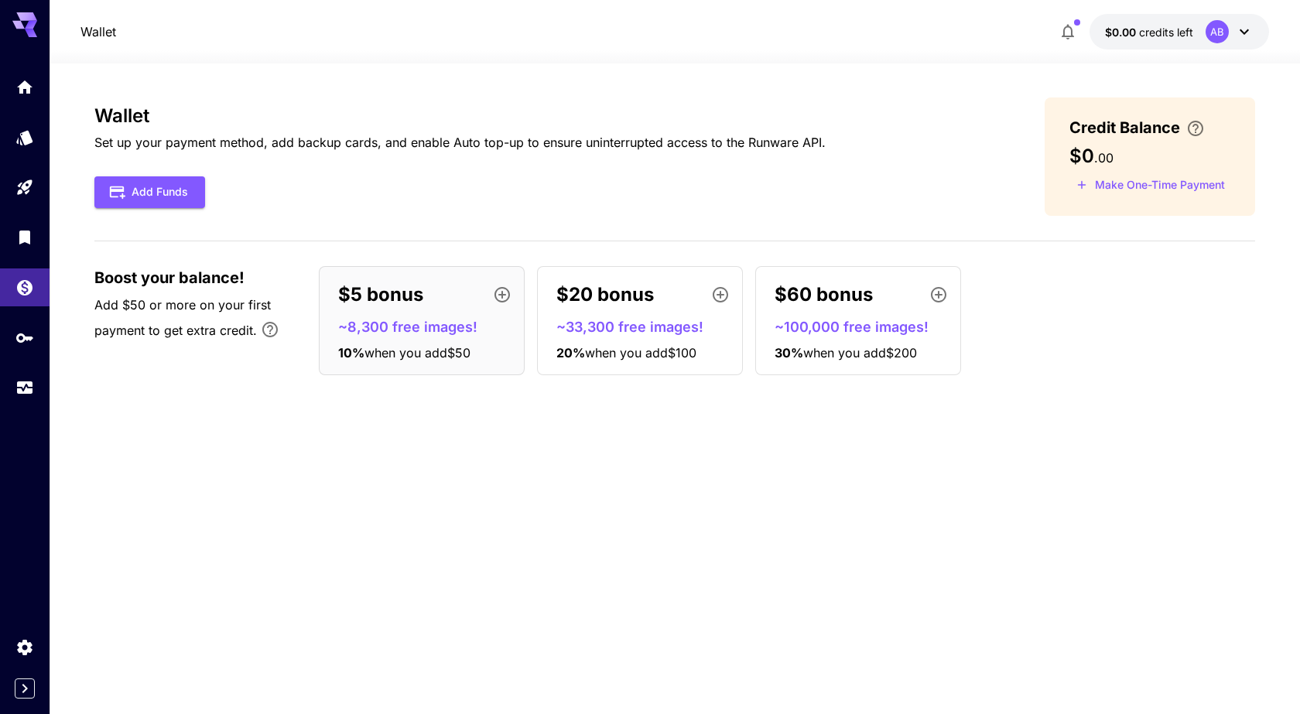
click at [29, 341] on icon "API Keys" at bounding box center [24, 338] width 19 height 19
click at [27, 242] on icon "Library" at bounding box center [24, 237] width 19 height 19
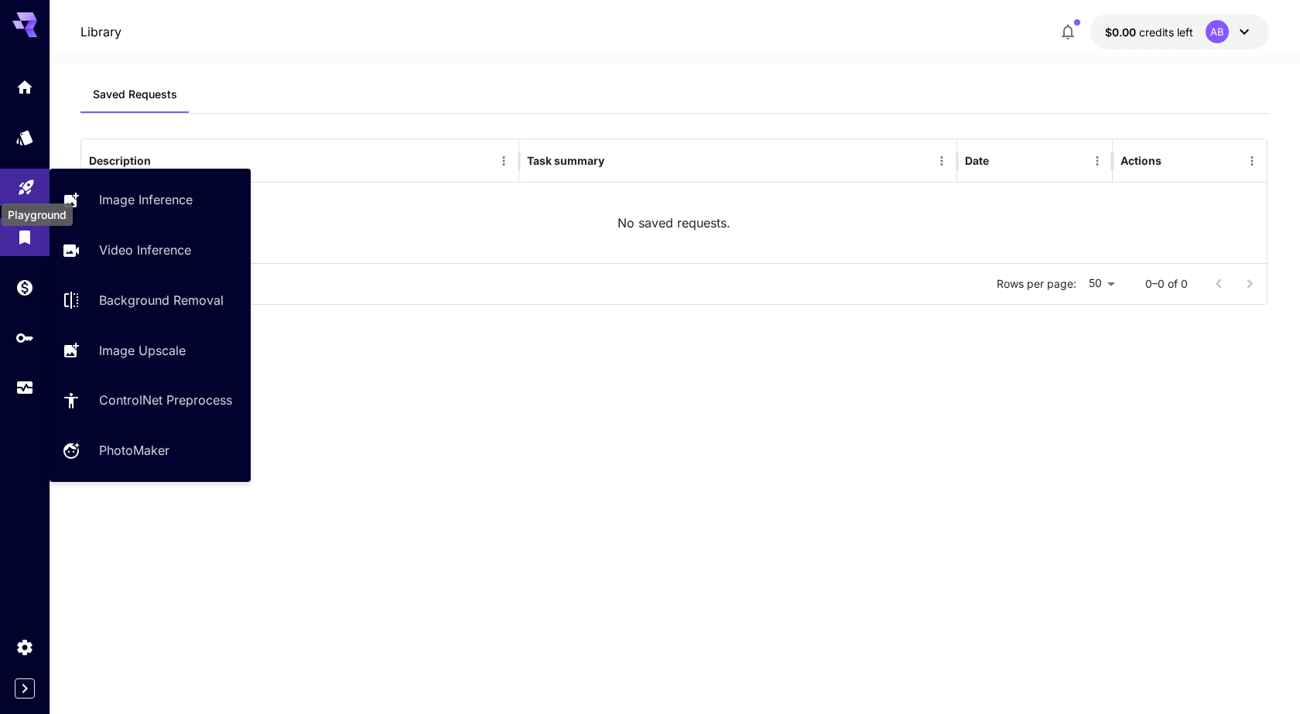
click at [21, 175] on icon "Playground" at bounding box center [26, 182] width 19 height 19
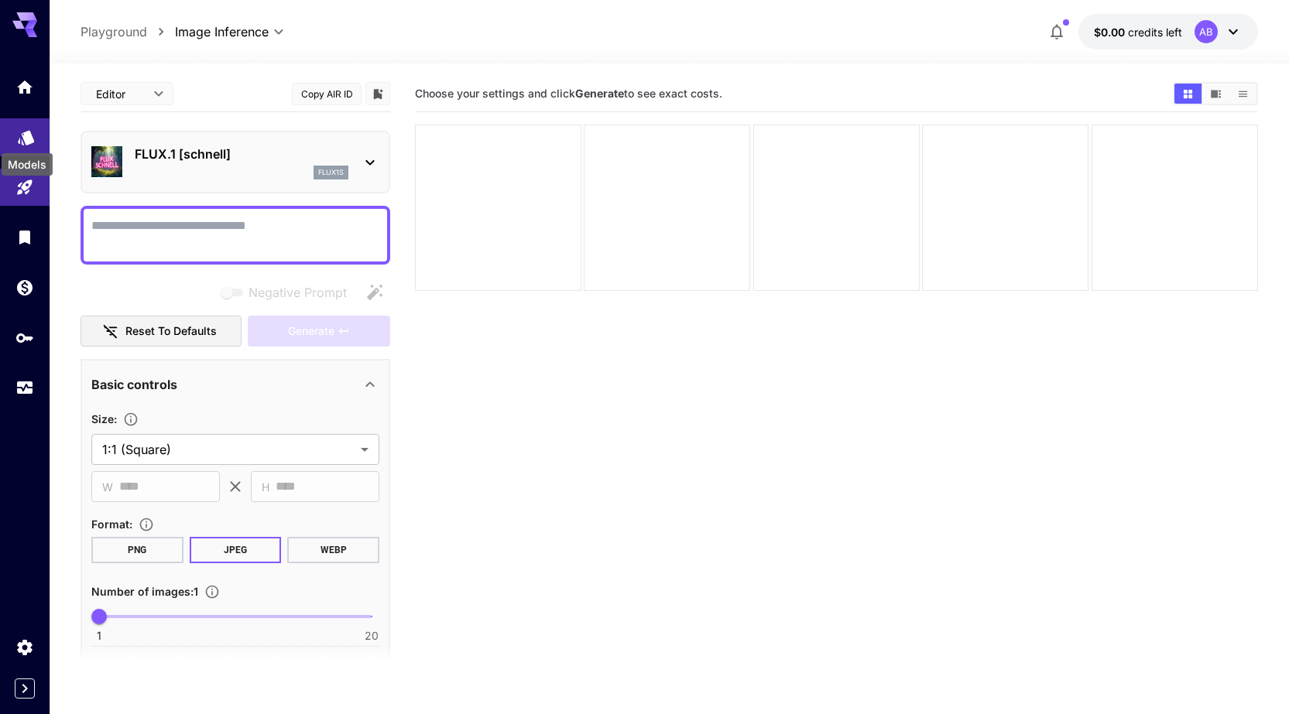
click at [25, 130] on icon "Models" at bounding box center [26, 132] width 16 height 15
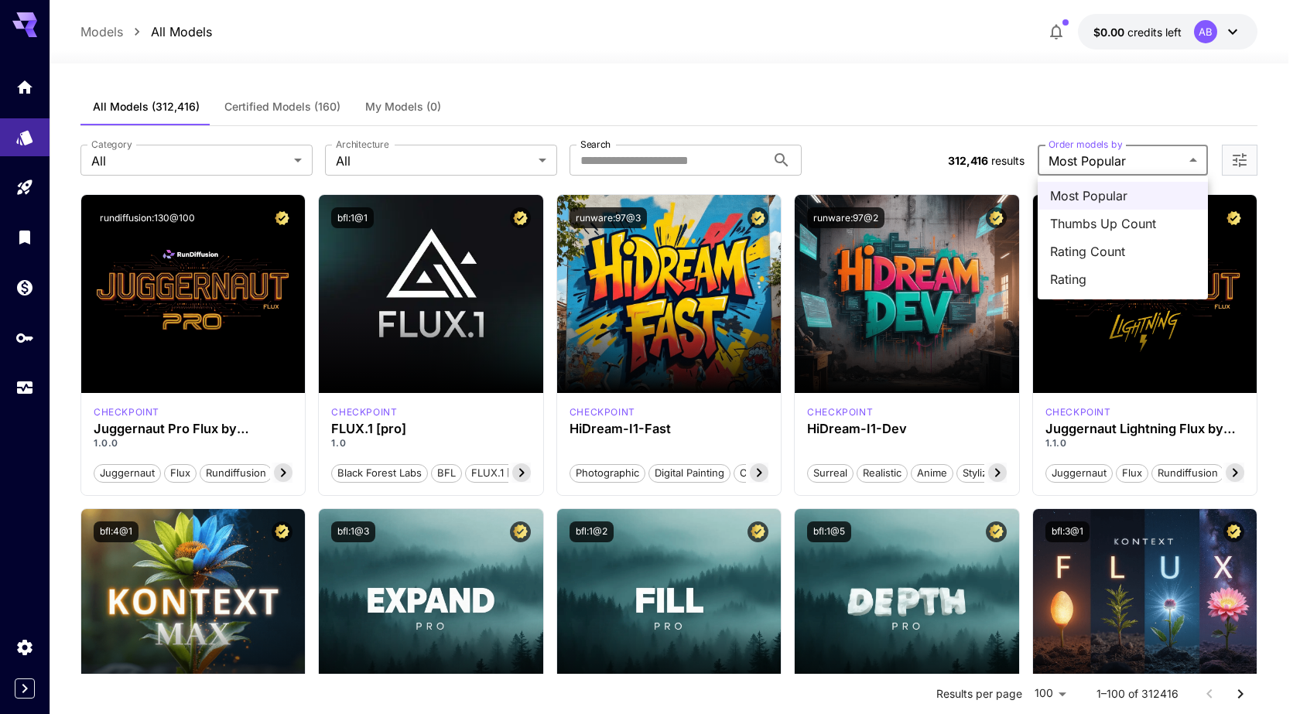
click at [1154, 157] on div at bounding box center [650, 357] width 1300 height 714
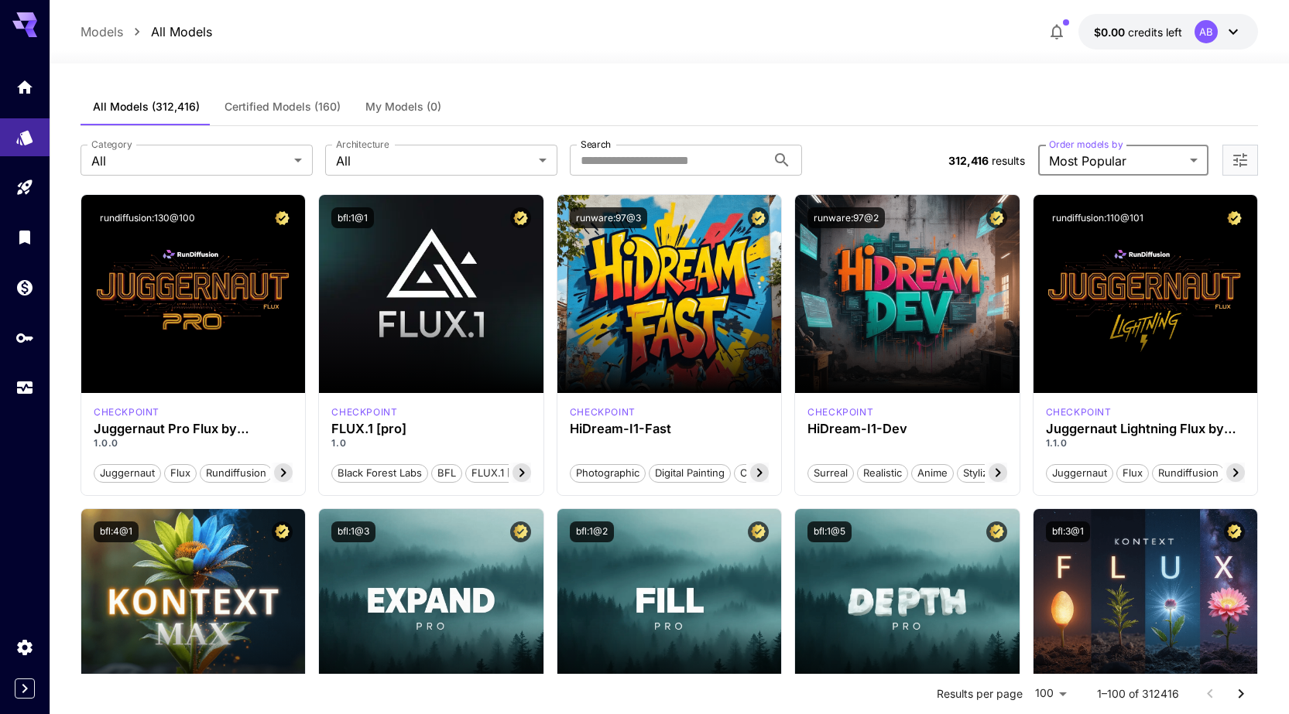
click at [1057, 28] on icon "button" at bounding box center [1056, 31] width 19 height 19
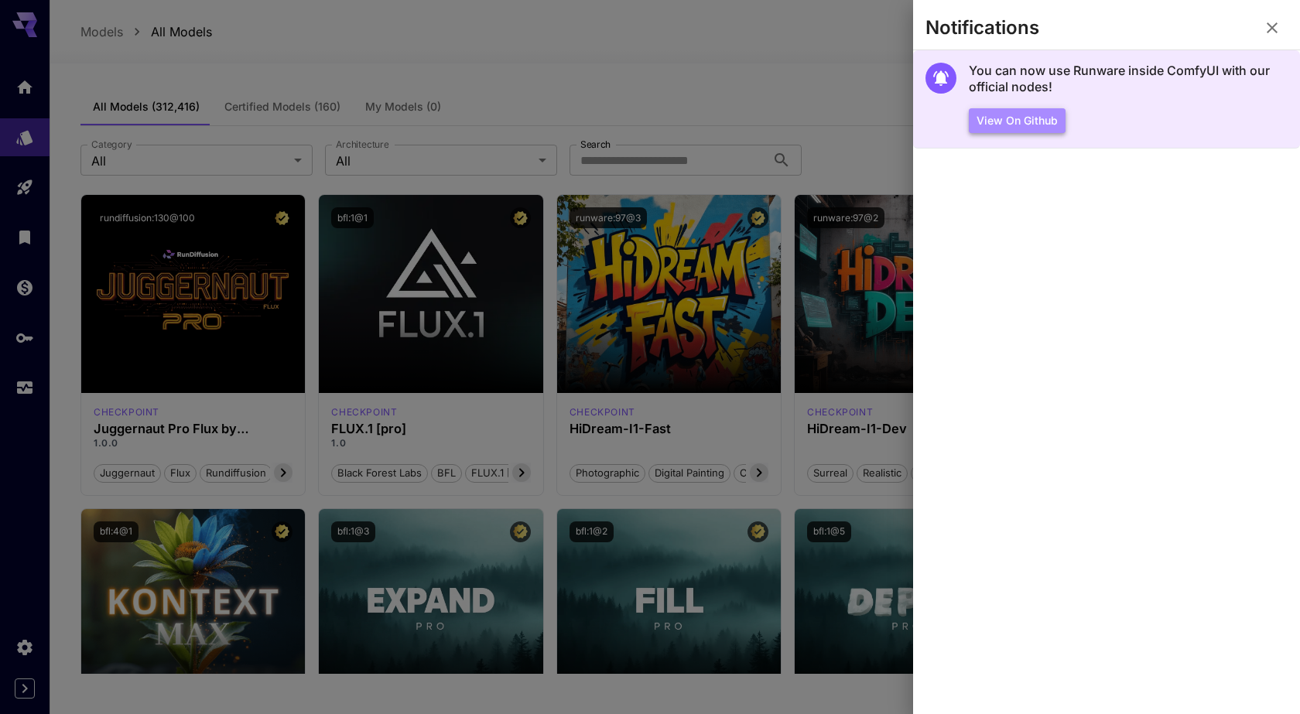
click at [1040, 116] on button "View on Github" at bounding box center [1017, 121] width 97 height 26
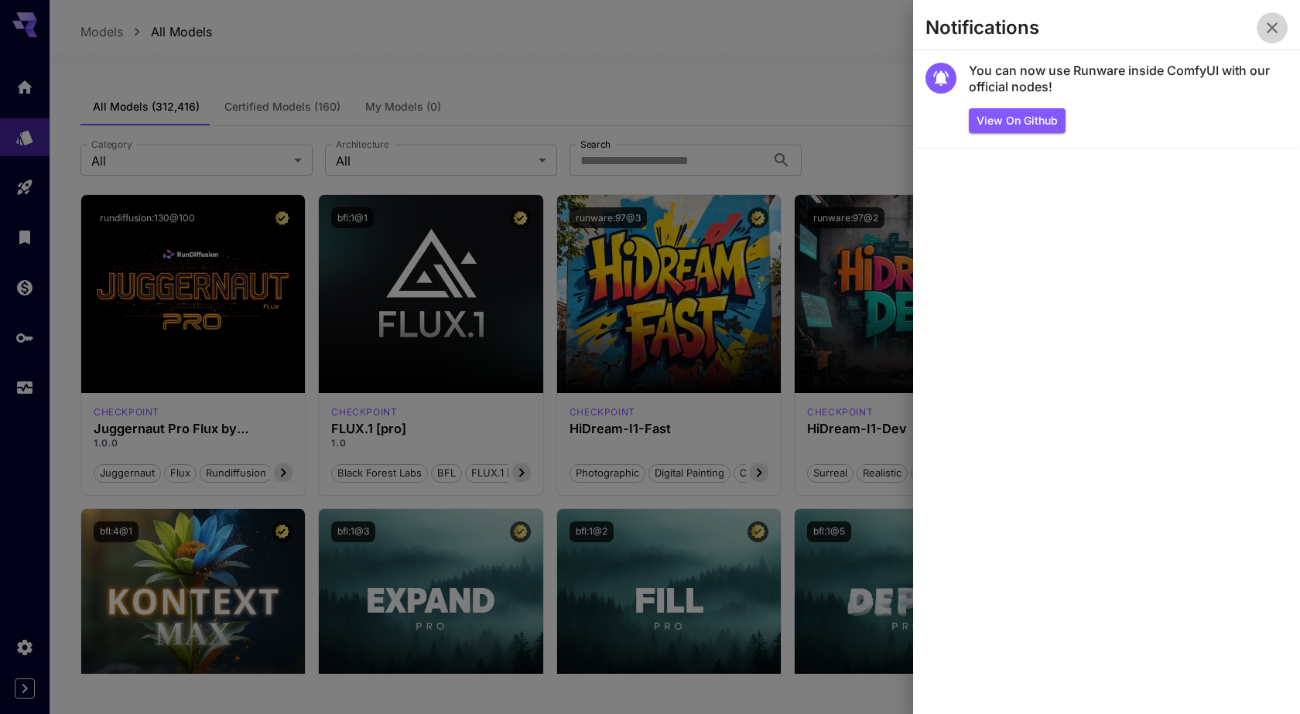
click at [1273, 24] on icon "button" at bounding box center [1272, 28] width 19 height 19
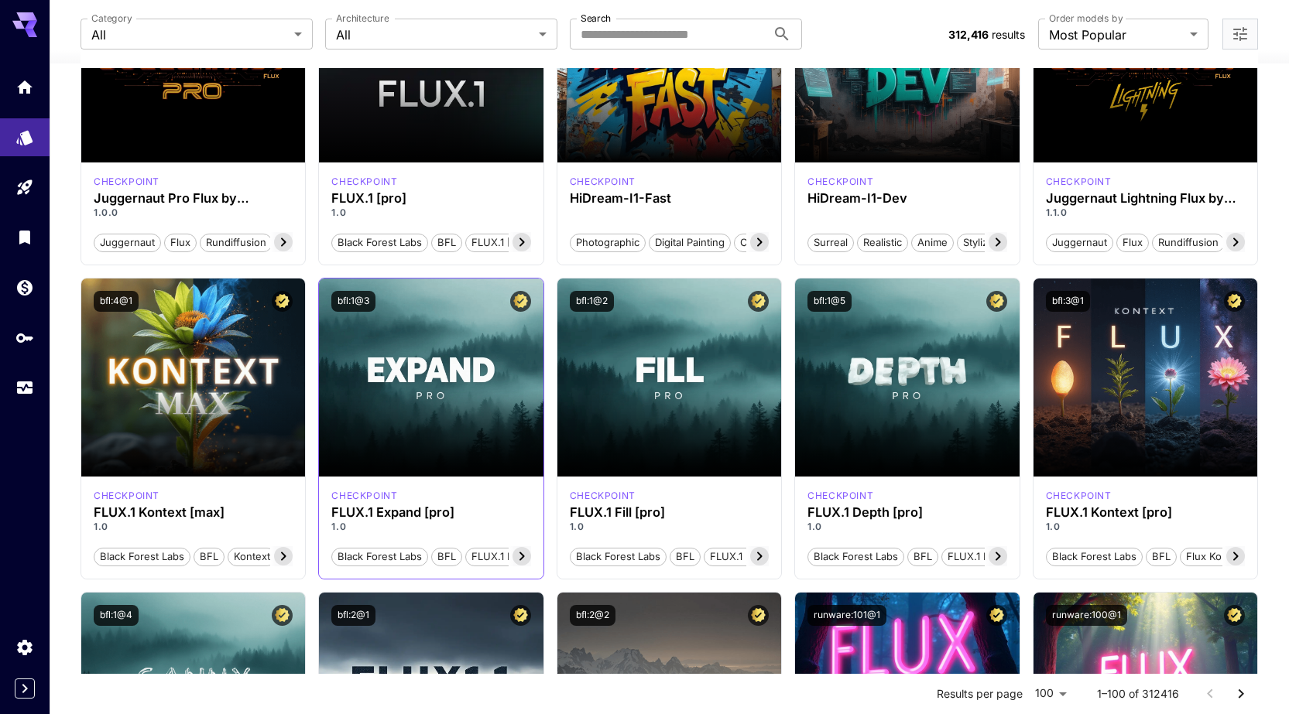
scroll to position [232, 0]
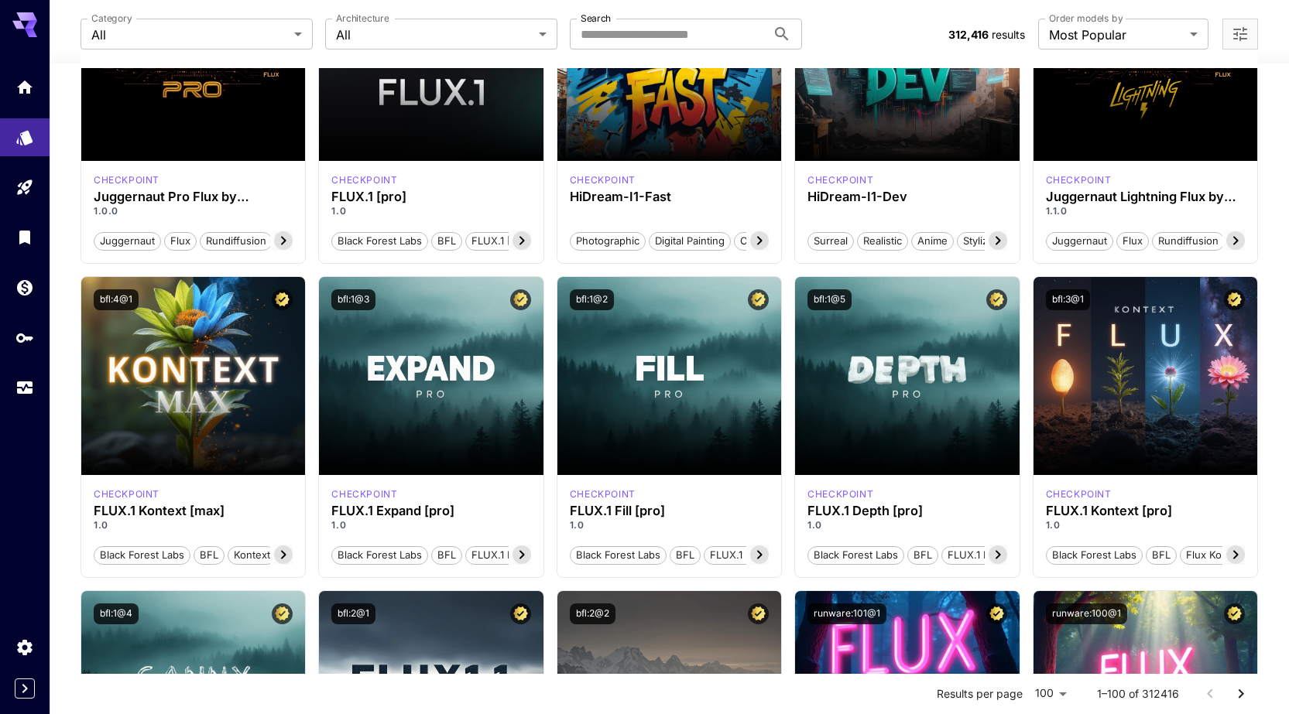
click at [29, 22] on icon at bounding box center [31, 25] width 12 height 9
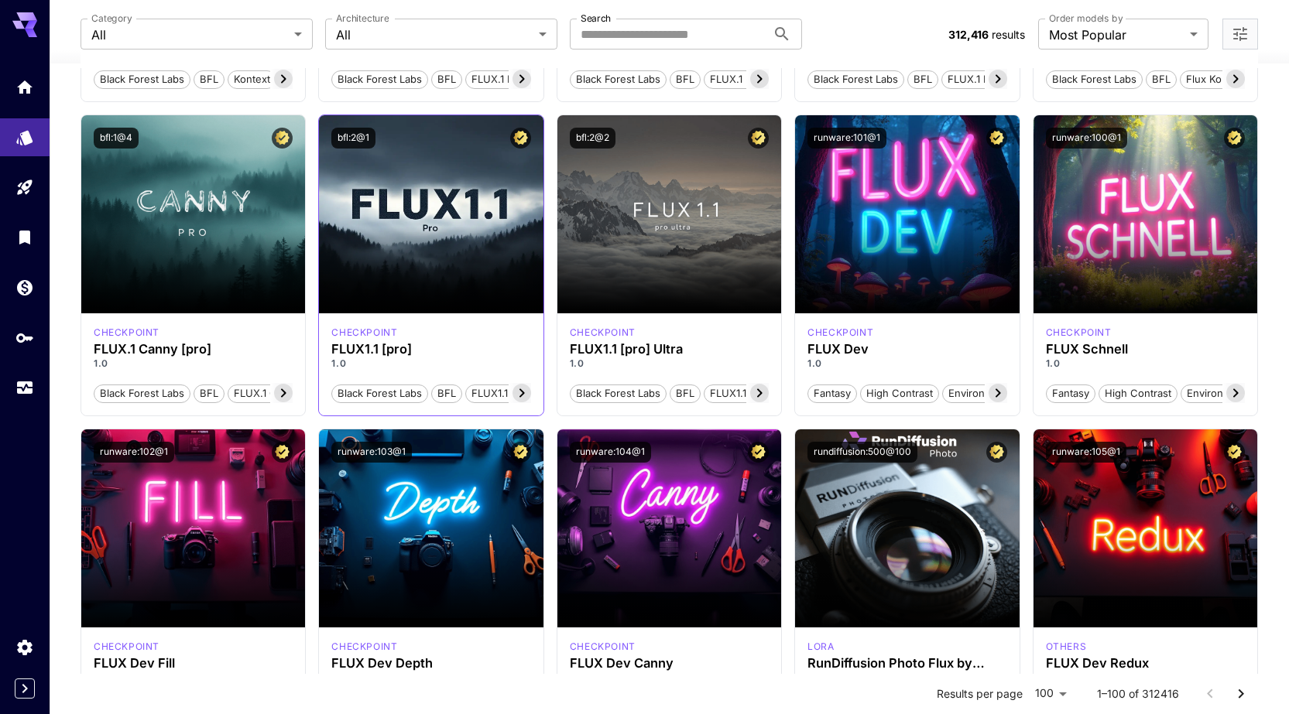
scroll to position [774, 0]
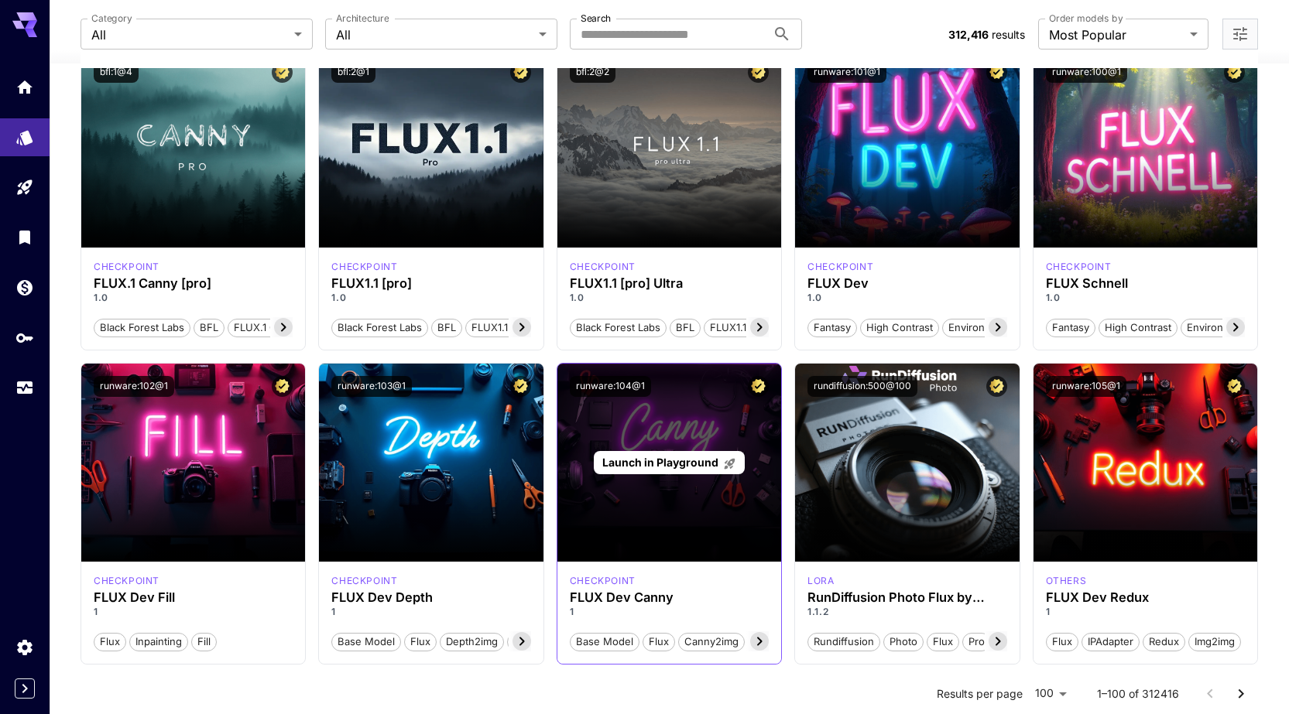
click at [666, 486] on div "Launch in Playground" at bounding box center [669, 463] width 224 height 198
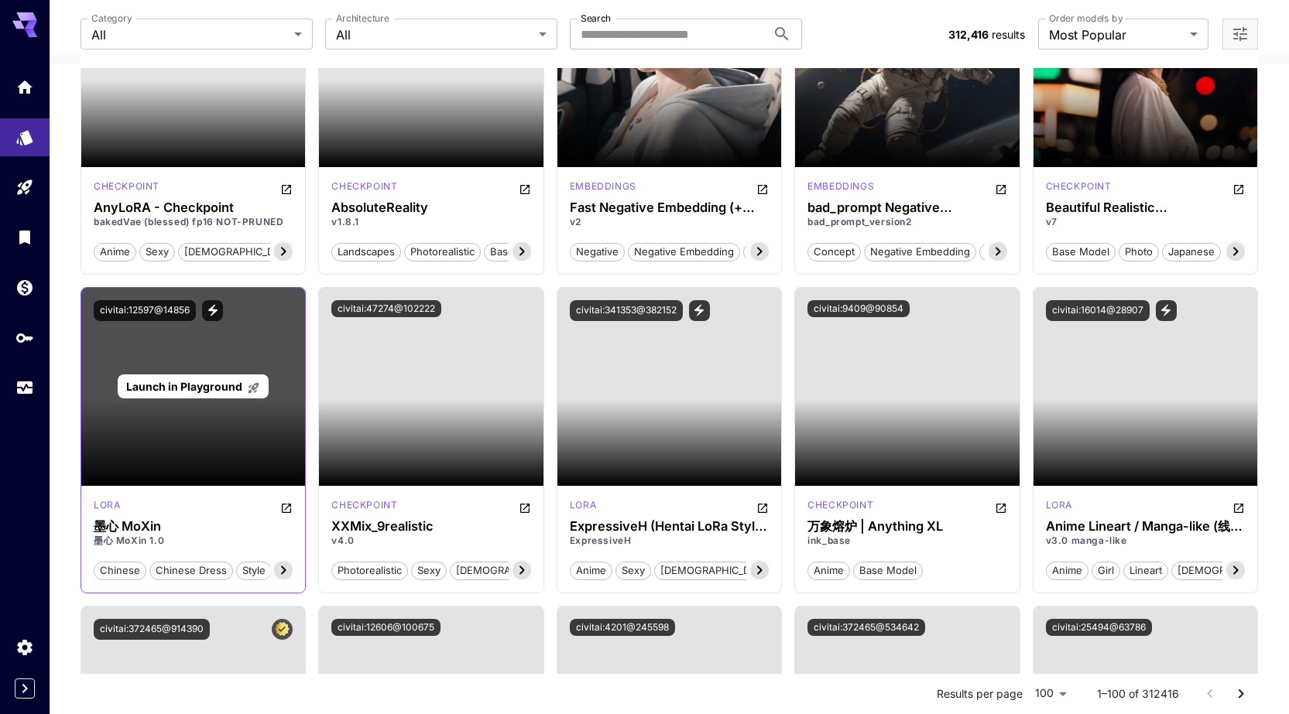
scroll to position [3406, 0]
